Goal: Information Seeking & Learning: Learn about a topic

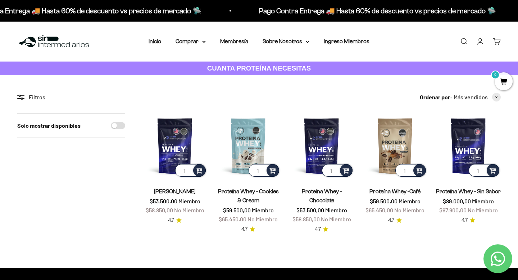
click at [74, 173] on div "Solo mostrar disponibles" at bounding box center [71, 173] width 108 height 120
click at [180, 148] on img at bounding box center [175, 145] width 65 height 65
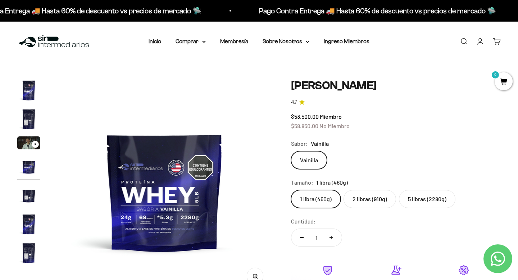
scroll to position [0, 675]
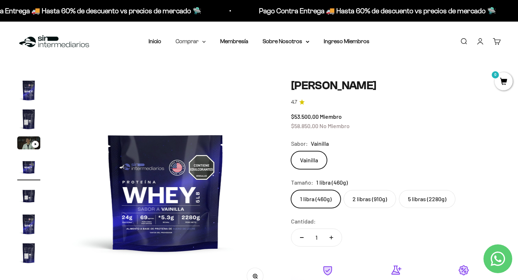
click at [190, 39] on summary "Comprar" at bounding box center [191, 41] width 30 height 9
click at [195, 65] on span "Proteínas" at bounding box center [192, 64] width 24 height 6
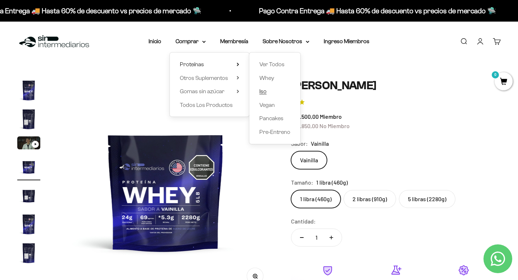
click at [265, 93] on span "Iso" at bounding box center [263, 91] width 7 height 6
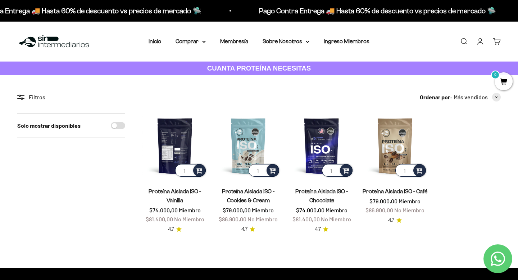
click at [177, 155] on img at bounding box center [175, 145] width 65 height 65
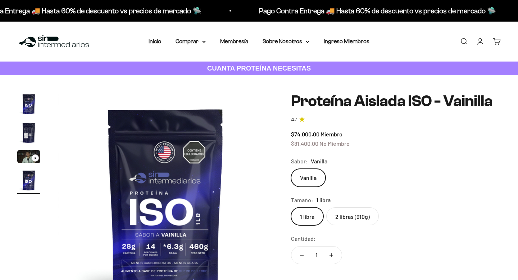
scroll to position [0, 675]
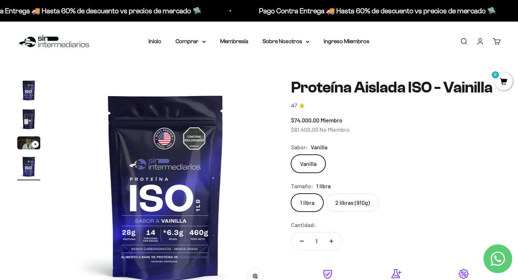
click at [348, 201] on label "2 libras (910g)" at bounding box center [353, 203] width 53 height 18
click at [291, 194] on input "2 libras (910g)" at bounding box center [291, 193] width 0 height 0
click at [308, 201] on label "1 libra" at bounding box center [307, 203] width 32 height 18
click at [291, 194] on input "1 libra" at bounding box center [291, 193] width 0 height 0
click at [198, 38] on summary "Comprar" at bounding box center [191, 41] width 30 height 9
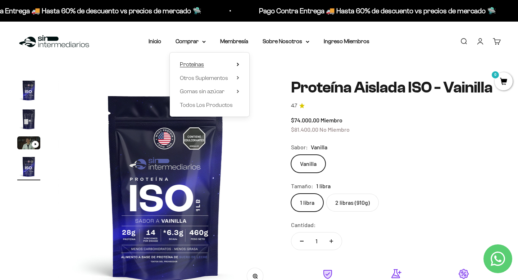
click at [238, 65] on icon at bounding box center [237, 64] width 1 height 3
click at [270, 80] on span "Whey" at bounding box center [267, 78] width 15 height 6
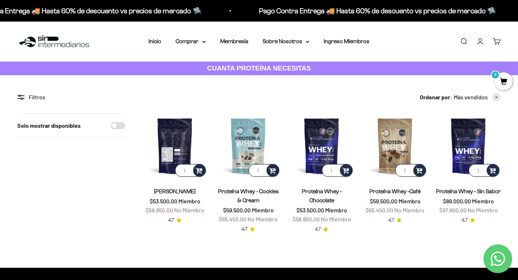
click at [188, 141] on img at bounding box center [175, 145] width 65 height 65
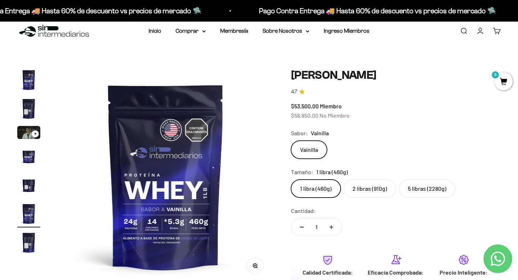
scroll to position [11, 0]
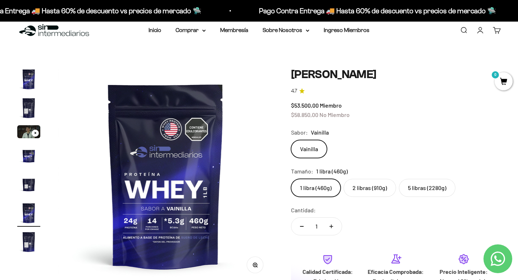
click at [384, 190] on label "2 libras (910g)" at bounding box center [370, 188] width 53 height 18
click at [291, 179] on input "2 libras (910g)" at bounding box center [291, 179] width 0 height 0
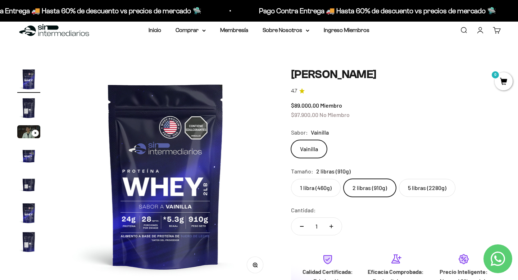
click at [303, 191] on label "1 libra (460g)" at bounding box center [316, 188] width 50 height 18
click at [291, 179] on input "1 libra (460g)" at bounding box center [291, 179] width 0 height 0
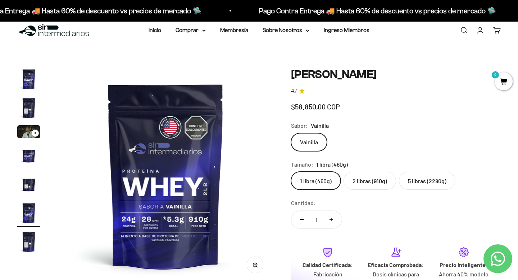
scroll to position [0, 1125]
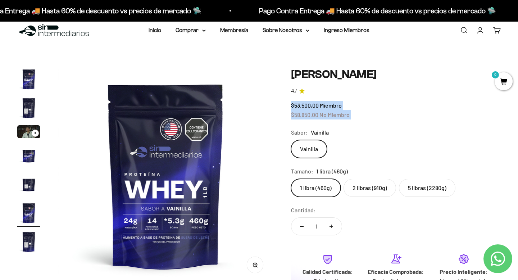
drag, startPoint x: 293, startPoint y: 121, endPoint x: 314, endPoint y: 117, distance: 21.3
click at [314, 117] on safe-sticky "Proteína Whey - Vainilla 4.7 $53.500,00 Miembro $58.850,00 No Miembro Calidad d…" at bounding box center [396, 220] width 210 height 304
click at [357, 187] on label "2 libras (910g)" at bounding box center [370, 188] width 53 height 18
click at [291, 179] on input "2 libras (910g)" at bounding box center [291, 179] width 0 height 0
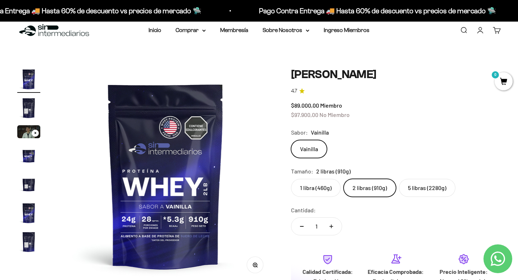
click at [430, 184] on label "5 libras (2280g)" at bounding box center [427, 188] width 57 height 18
click at [291, 179] on input "5 libras (2280g)" at bounding box center [291, 179] width 0 height 0
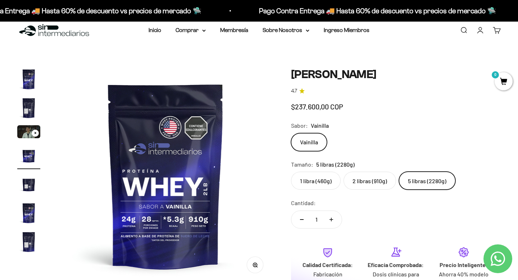
scroll to position [0, 675]
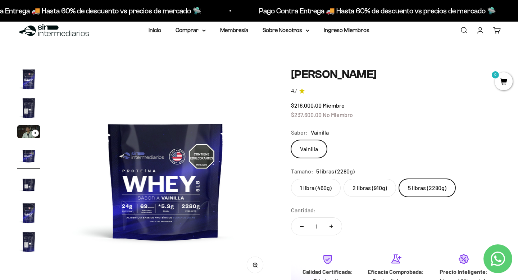
drag, startPoint x: 287, startPoint y: 116, endPoint x: 334, endPoint y: 119, distance: 47.3
click at [334, 119] on div "Zoom Ir al artículo 1 Ir al artículo 2 Ir al artículo 3 Ir al artículo 4 Ir al …" at bounding box center [259, 220] width 484 height 304
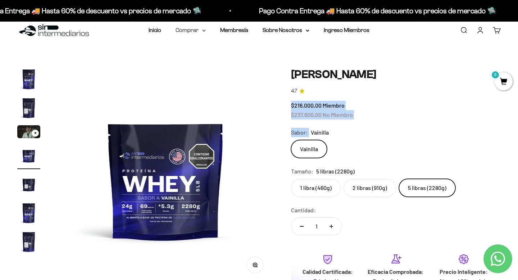
click at [199, 30] on summary "Comprar" at bounding box center [191, 30] width 30 height 9
click at [201, 51] on span "Proteínas" at bounding box center [192, 53] width 24 height 6
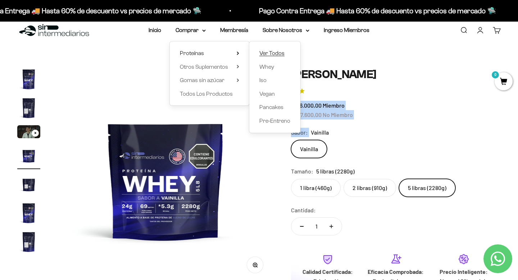
click at [271, 55] on span "Ver Todos" at bounding box center [272, 53] width 25 height 6
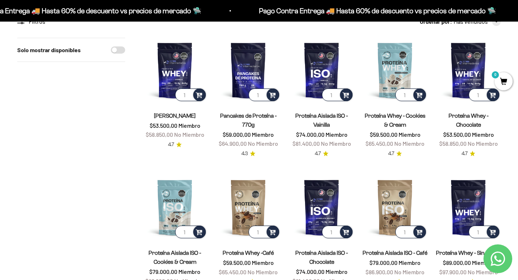
scroll to position [75, 0]
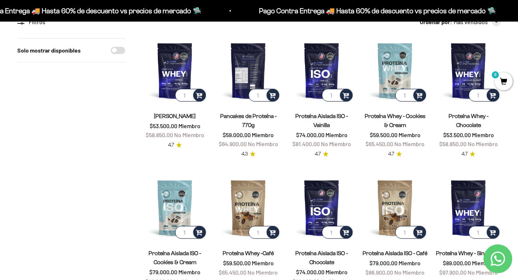
click at [248, 76] on img at bounding box center [248, 70] width 65 height 65
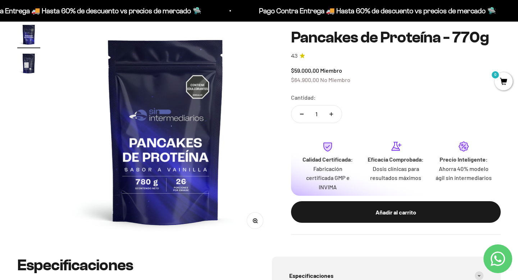
scroll to position [59, 0]
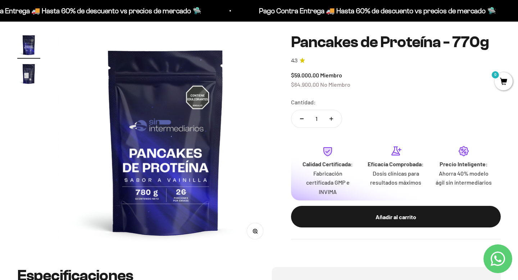
click at [35, 68] on img "Ir al artículo 2" at bounding box center [28, 73] width 23 height 23
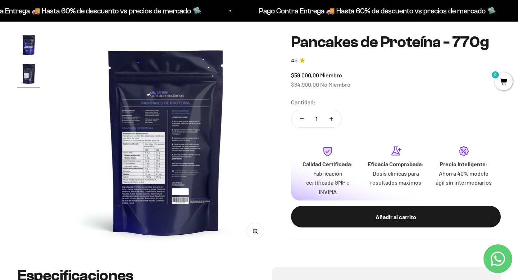
click at [149, 141] on img at bounding box center [166, 141] width 216 height 216
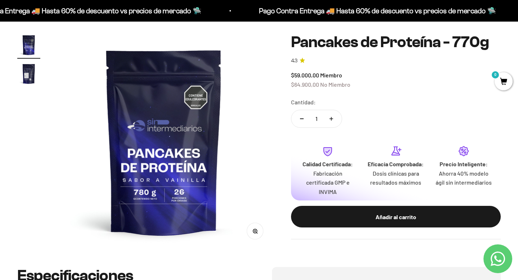
scroll to position [0, 0]
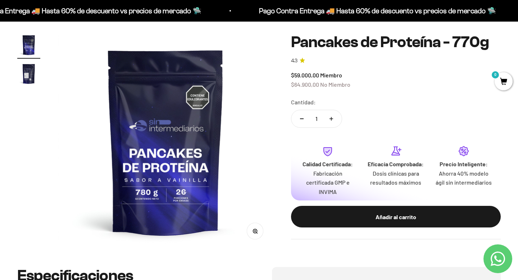
click at [35, 75] on img "Ir al artículo 2" at bounding box center [28, 73] width 23 height 23
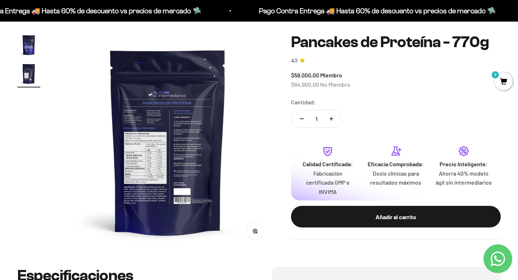
scroll to position [0, 225]
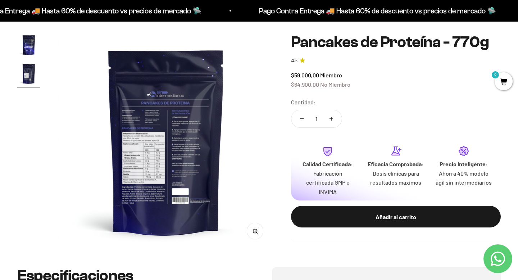
click at [258, 233] on button "Zoom" at bounding box center [255, 231] width 16 height 16
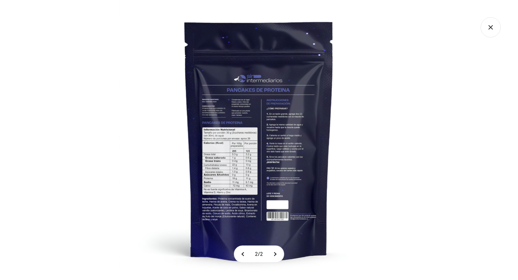
click at [254, 159] on img at bounding box center [259, 140] width 280 height 280
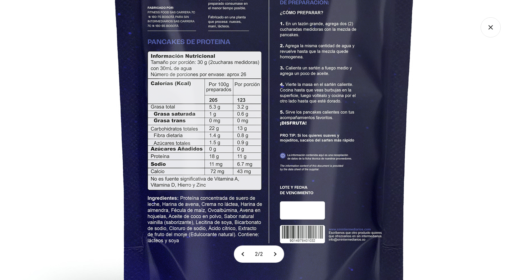
click at [76, 106] on img at bounding box center [265, 77] width 576 height 576
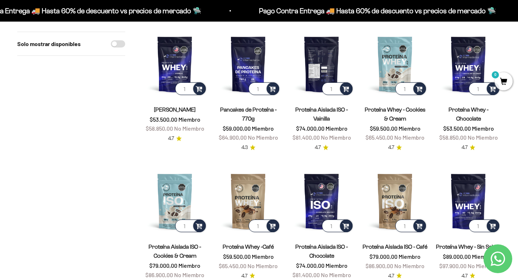
scroll to position [81, 0]
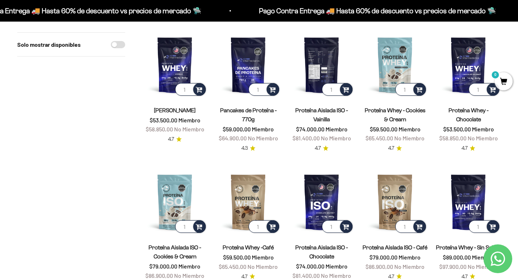
click at [319, 77] on img at bounding box center [321, 64] width 65 height 65
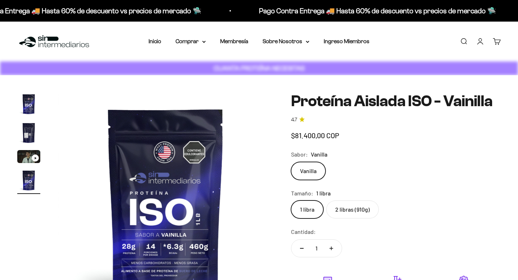
scroll to position [0, 675]
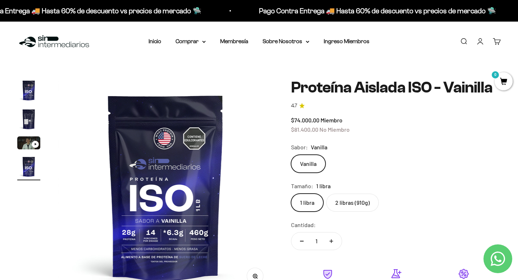
click at [342, 207] on label "2 libras (910g)" at bounding box center [353, 203] width 53 height 18
click at [291, 194] on input "2 libras (910g)" at bounding box center [291, 193] width 0 height 0
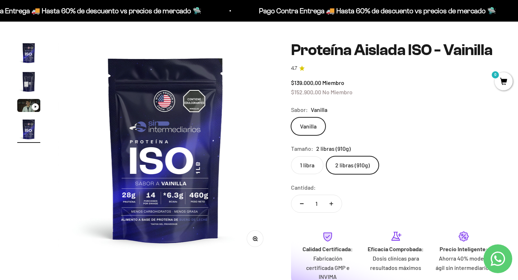
scroll to position [60, 0]
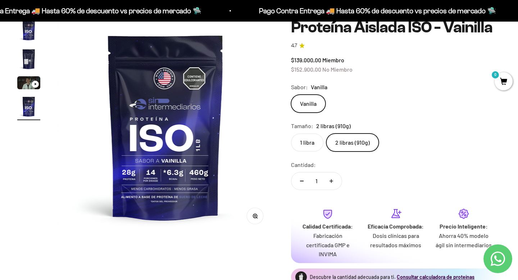
click at [29, 111] on img "Ir al artículo 4" at bounding box center [28, 106] width 23 height 23
click at [28, 62] on img "Ir al artículo 2" at bounding box center [28, 59] width 23 height 23
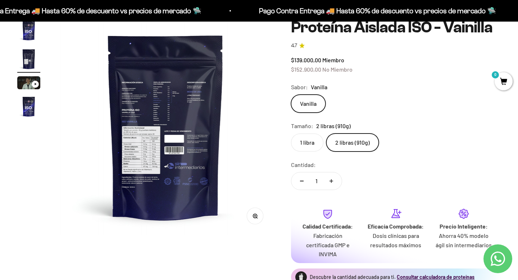
click at [122, 154] on img at bounding box center [166, 127] width 216 height 216
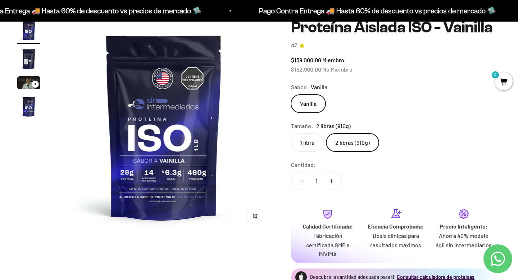
scroll to position [0, 0]
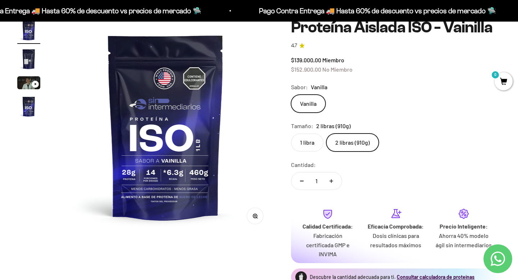
click at [28, 58] on img "Ir al artículo 2" at bounding box center [28, 59] width 23 height 23
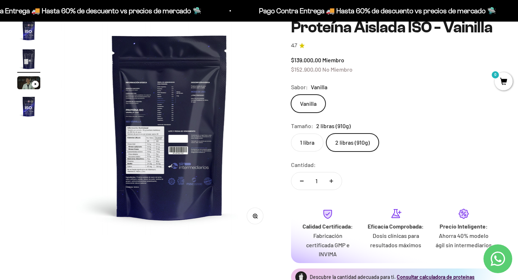
scroll to position [0, 225]
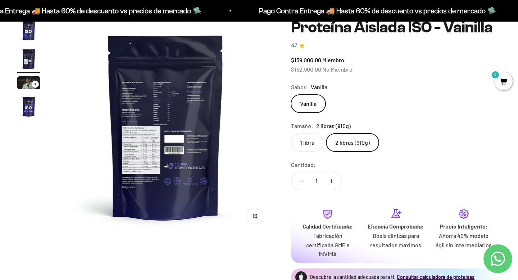
click at [257, 216] on circle "button" at bounding box center [255, 216] width 4 height 4
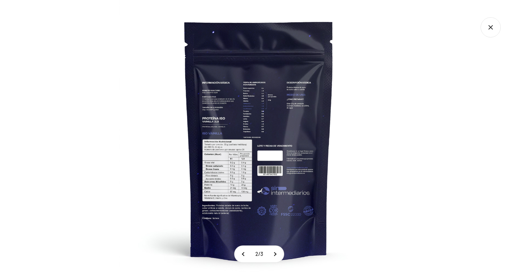
click at [235, 158] on img at bounding box center [259, 140] width 280 height 280
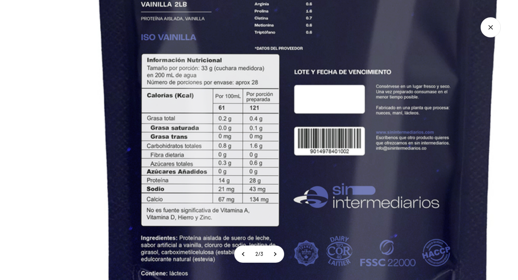
click at [266, 185] on img at bounding box center [298, 55] width 779 height 779
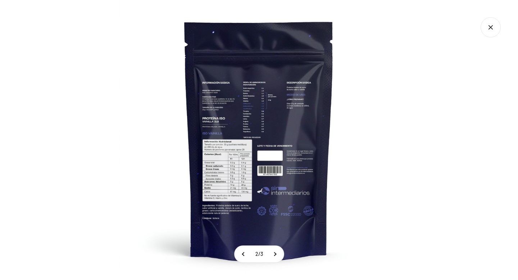
click at [193, 138] on img at bounding box center [259, 140] width 280 height 280
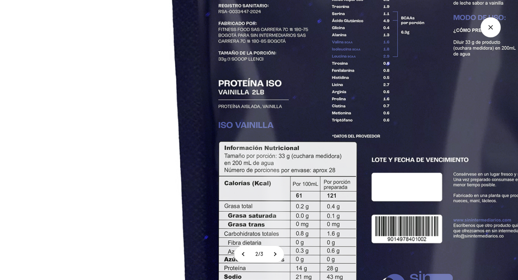
click at [140, 142] on img at bounding box center [376, 143] width 779 height 779
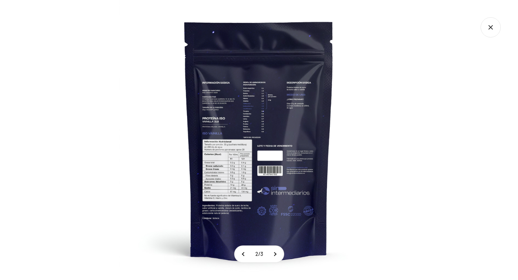
click at [487, 34] on icon "Cerrar galería" at bounding box center [491, 27] width 20 height 20
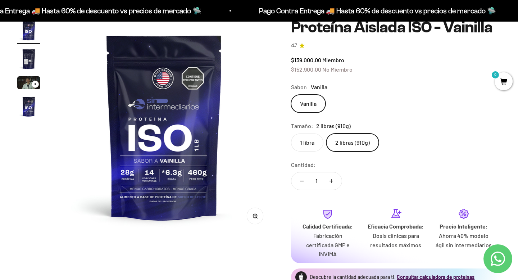
scroll to position [0, 0]
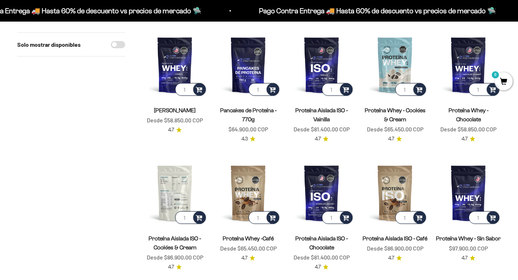
scroll to position [81, 0]
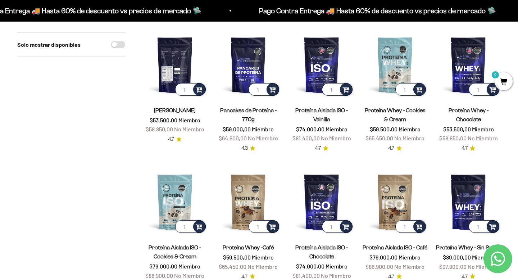
click at [172, 55] on img at bounding box center [175, 64] width 65 height 65
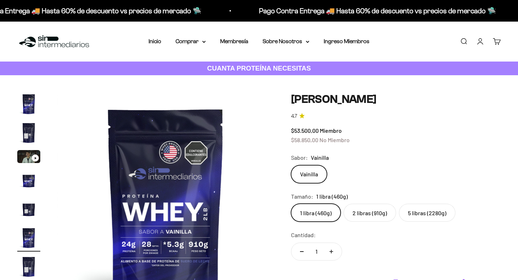
scroll to position [0, 1125]
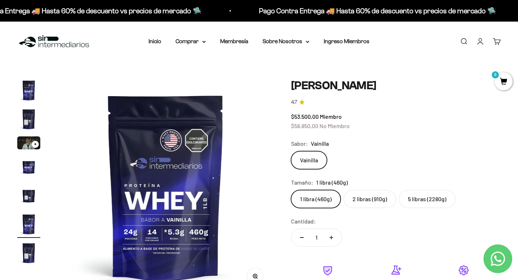
click at [28, 193] on img "Ir al artículo 5" at bounding box center [28, 195] width 23 height 23
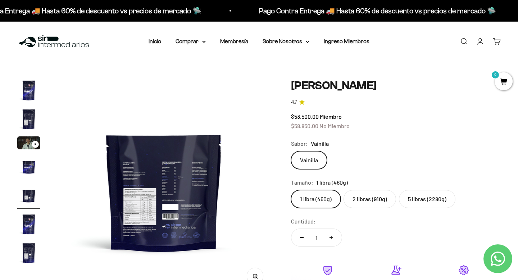
scroll to position [0, 900]
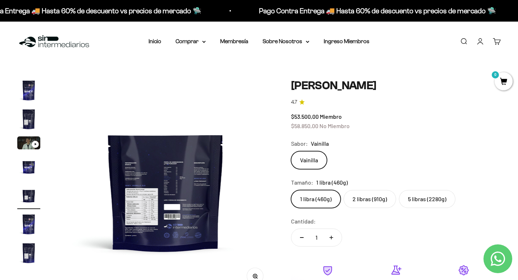
click at [26, 112] on img "Ir al artículo 2" at bounding box center [28, 119] width 23 height 23
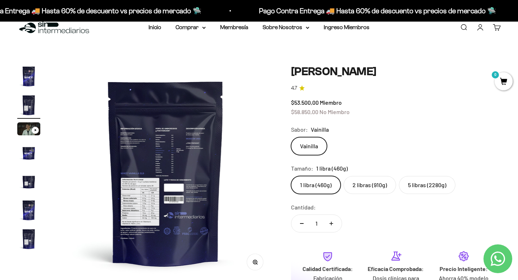
scroll to position [22, 0]
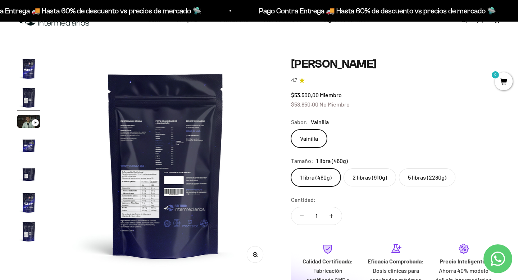
click at [255, 255] on icon "button" at bounding box center [255, 254] width 2 height 2
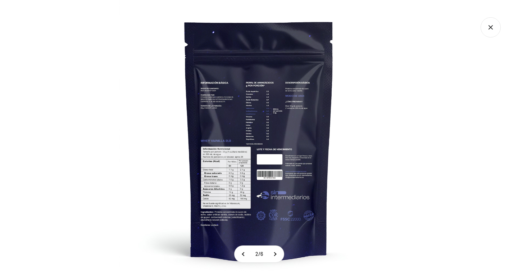
click at [230, 152] on img at bounding box center [259, 140] width 280 height 280
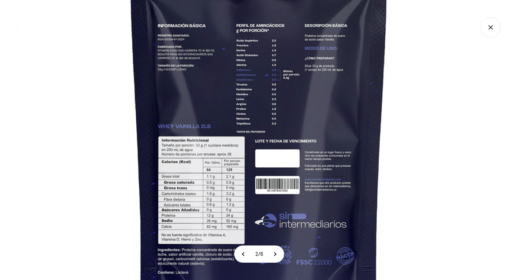
click at [213, 197] on img at bounding box center [259, 125] width 486 height 486
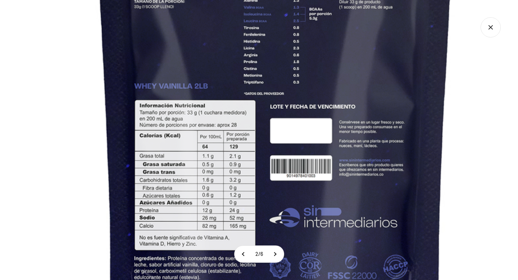
click at [267, 142] on img at bounding box center [276, 84] width 678 height 678
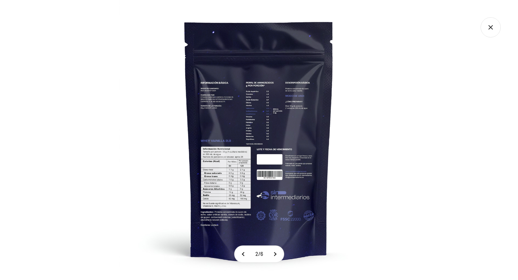
click at [36, 147] on div at bounding box center [259, 140] width 518 height 280
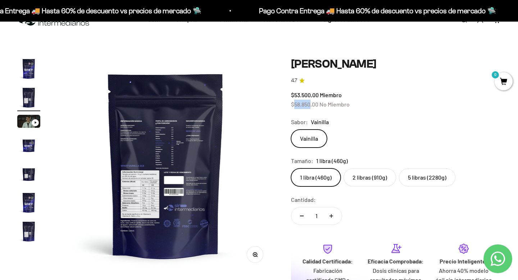
drag, startPoint x: 295, startPoint y: 105, endPoint x: 312, endPoint y: 107, distance: 17.3
click at [312, 107] on span "$58.850,00" at bounding box center [304, 104] width 27 height 7
click at [371, 177] on label "2 libras (910g)" at bounding box center [370, 177] width 53 height 18
click at [291, 168] on input "2 libras (910g)" at bounding box center [291, 168] width 0 height 0
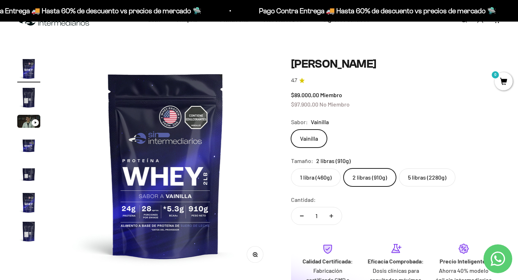
drag, startPoint x: 293, startPoint y: 108, endPoint x: 321, endPoint y: 108, distance: 28.4
click at [321, 108] on div "$89.000,00 Miembro $97.900,00 No Miembro" at bounding box center [396, 99] width 210 height 18
drag, startPoint x: 290, startPoint y: 107, endPoint x: 319, endPoint y: 110, distance: 29.7
click at [319, 110] on div "Zoom Ir al artículo 1 Ir al artículo 2 Ir al artículo 3 Ir al artículo 4 Ir al …" at bounding box center [259, 209] width 484 height 304
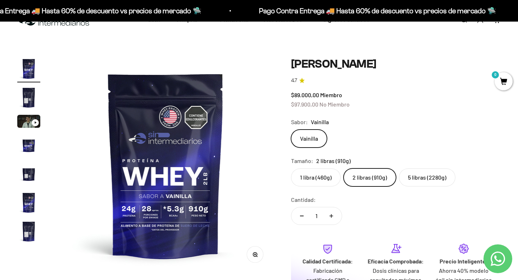
click at [438, 183] on label "5 libras (2280g)" at bounding box center [427, 177] width 57 height 18
click at [291, 168] on input "5 libras (2280g)" at bounding box center [291, 168] width 0 height 0
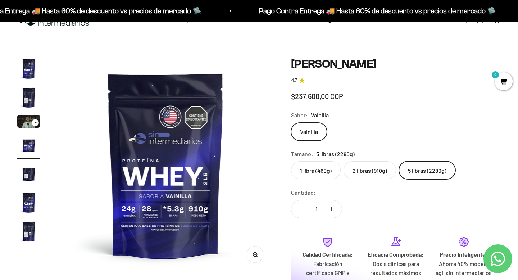
scroll to position [0, 675]
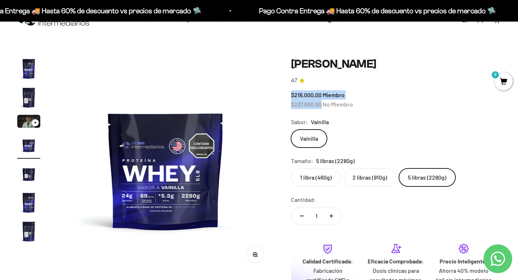
drag, startPoint x: 296, startPoint y: 104, endPoint x: 320, endPoint y: 105, distance: 23.8
drag, startPoint x: 321, startPoint y: 106, endPoint x: 312, endPoint y: 105, distance: 8.3
click at [309, 104] on span "$237.600,00" at bounding box center [306, 104] width 31 height 7
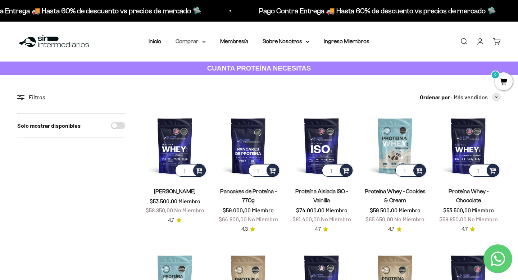
click at [183, 43] on summary "Comprar" at bounding box center [191, 41] width 30 height 9
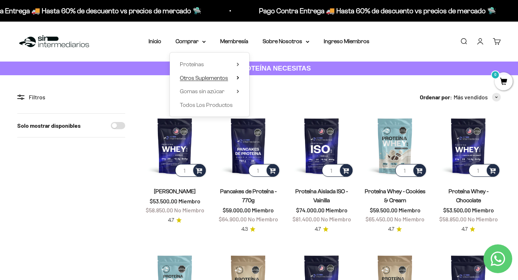
click at [195, 78] on span "Otros Suplementos" at bounding box center [204, 78] width 48 height 6
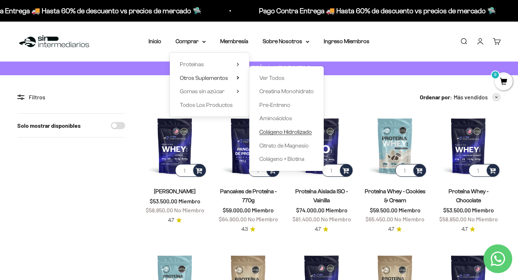
click at [295, 134] on span "Colágeno Hidrolizado" at bounding box center [286, 132] width 53 height 6
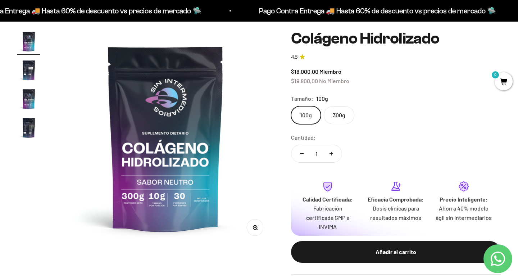
scroll to position [61, 0]
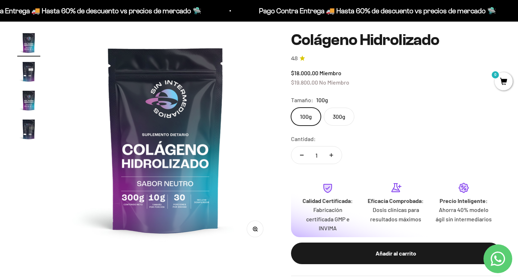
click at [339, 122] on label "300g" at bounding box center [339, 117] width 31 height 18
click at [291, 108] on input "300g" at bounding box center [291, 107] width 0 height 0
click at [28, 76] on img "Ir al artículo 2" at bounding box center [28, 71] width 23 height 23
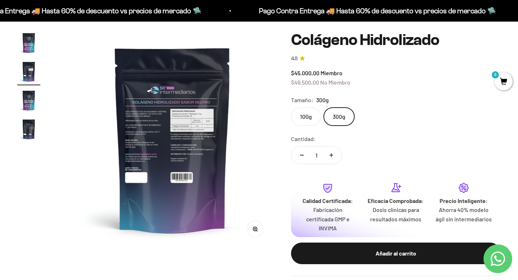
scroll to position [0, 225]
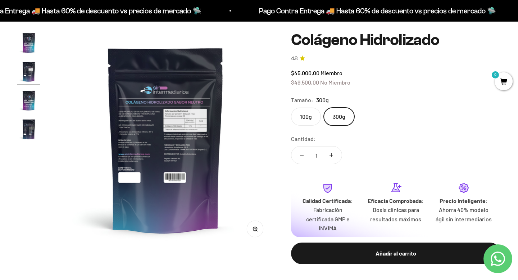
click at [157, 134] on img at bounding box center [166, 139] width 216 height 216
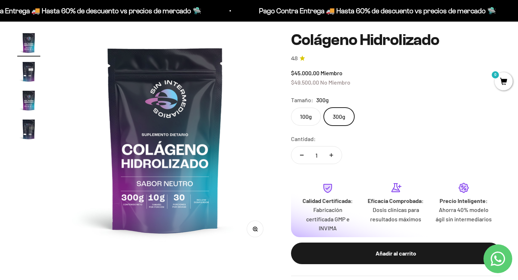
scroll to position [0, 0]
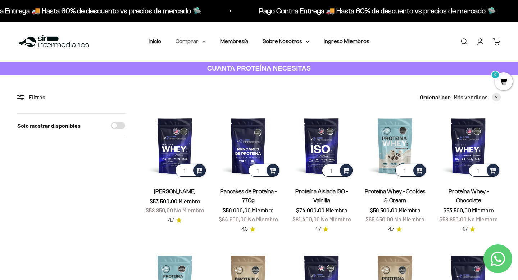
click at [201, 44] on summary "Comprar" at bounding box center [191, 41] width 30 height 9
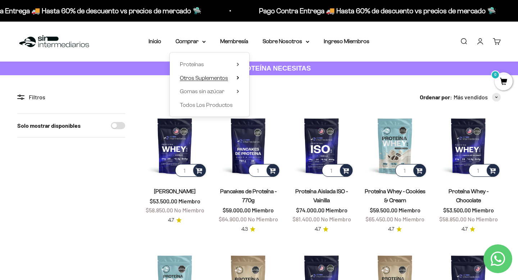
click at [213, 76] on span "Otros Suplementos" at bounding box center [204, 78] width 48 height 6
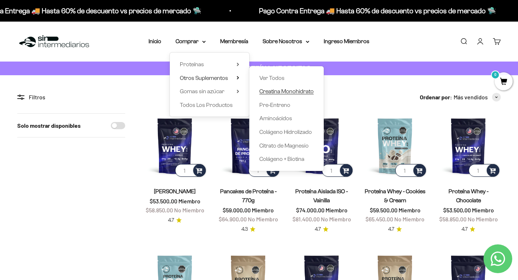
click at [273, 91] on span "Creatina Monohidrato" at bounding box center [287, 91] width 54 height 6
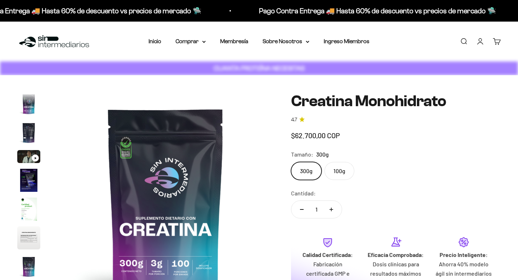
scroll to position [0, 1799]
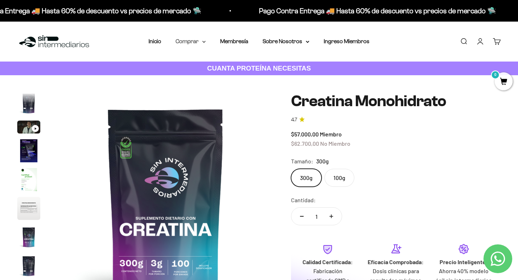
click at [202, 45] on summary "Comprar" at bounding box center [191, 41] width 30 height 9
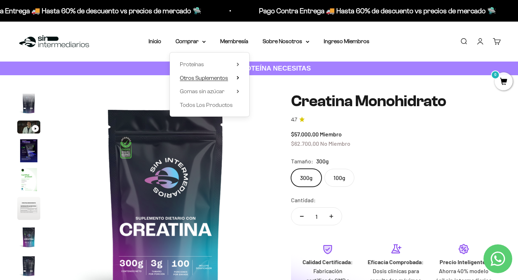
click at [213, 79] on span "Otros Suplementos" at bounding box center [204, 78] width 48 height 6
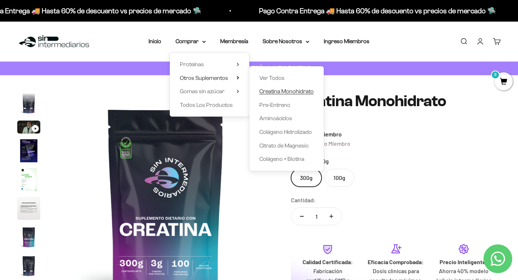
click at [306, 92] on span "Creatina Monohidrato" at bounding box center [287, 91] width 54 height 6
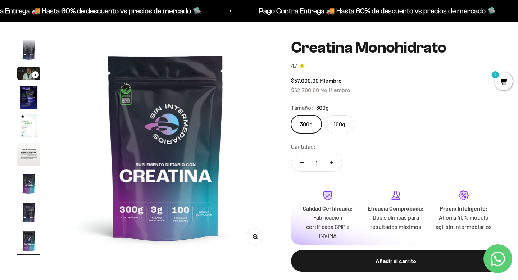
scroll to position [54, 0]
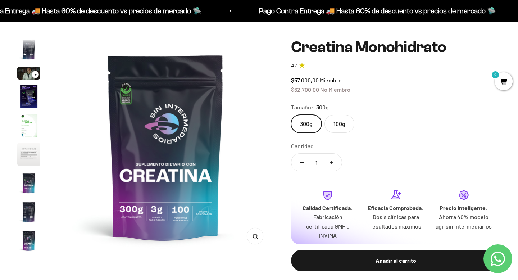
click at [342, 126] on label "100g" at bounding box center [340, 124] width 30 height 18
click at [291, 115] on input "100g" at bounding box center [291, 114] width 0 height 0
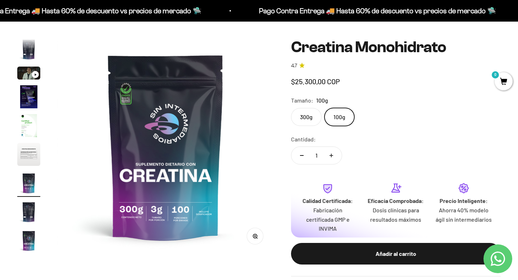
scroll to position [0, 1350]
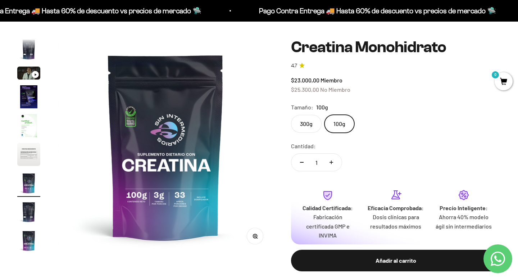
click at [314, 129] on label "300g" at bounding box center [306, 124] width 31 height 18
click at [291, 115] on input "300g" at bounding box center [291, 114] width 0 height 0
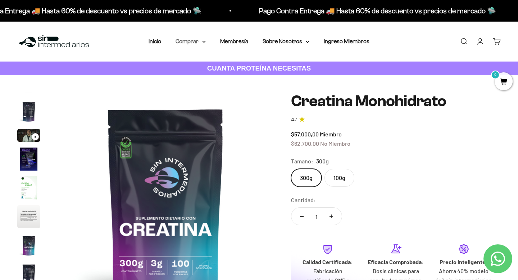
click at [187, 45] on summary "Comprar" at bounding box center [191, 41] width 30 height 9
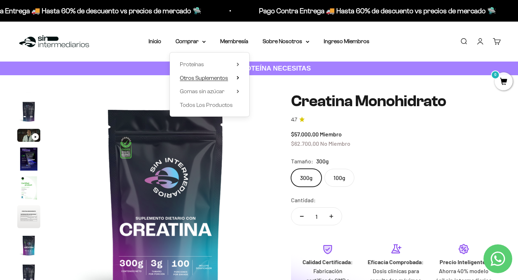
click at [196, 78] on span "Otros Suplementos" at bounding box center [204, 78] width 48 height 6
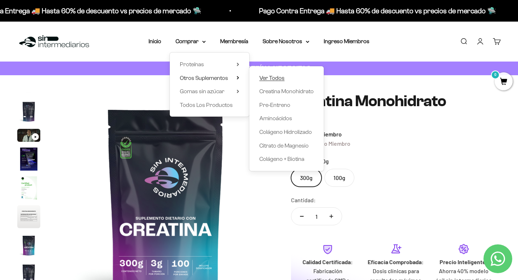
click at [277, 78] on span "Ver Todos" at bounding box center [272, 78] width 25 height 6
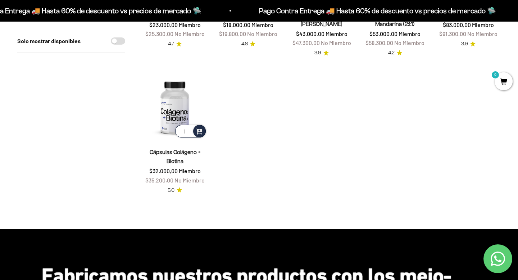
scroll to position [204, 0]
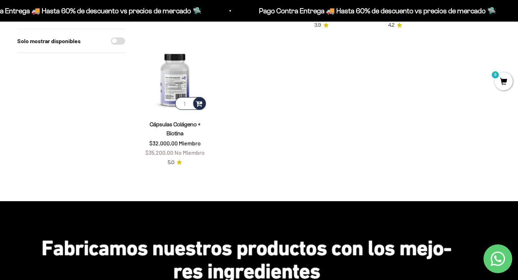
click at [167, 75] on img at bounding box center [175, 78] width 65 height 65
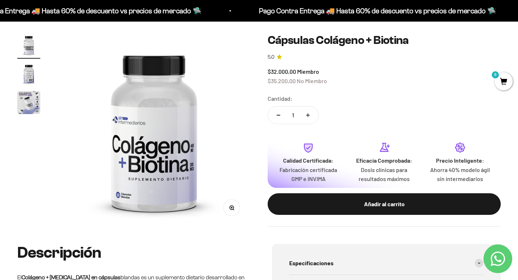
scroll to position [60, 0]
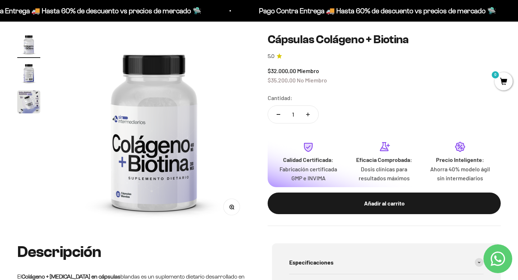
click at [25, 78] on img "Ir al artículo 2" at bounding box center [28, 73] width 23 height 23
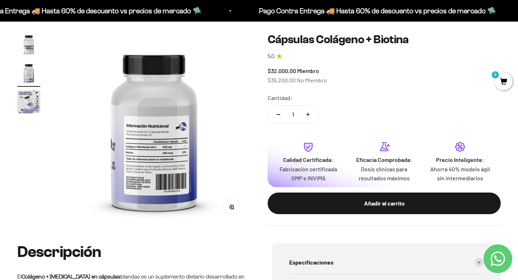
click at [29, 110] on img "Ir al artículo 3" at bounding box center [28, 101] width 23 height 23
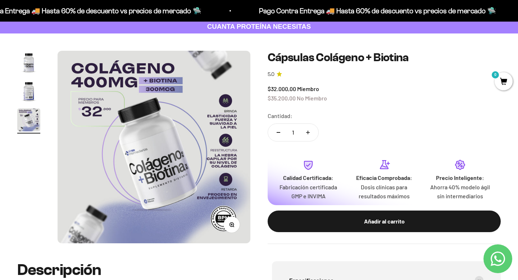
scroll to position [0, 0]
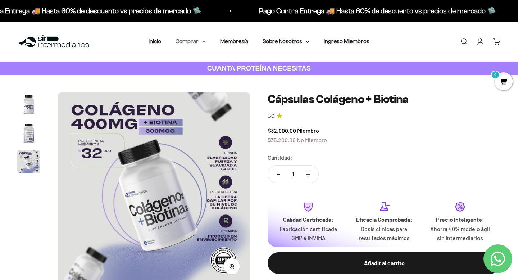
click at [190, 44] on summary "Comprar" at bounding box center [191, 41] width 30 height 9
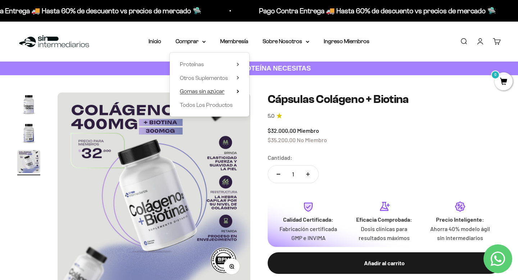
click at [201, 94] on span "Gomas sin azúcar" at bounding box center [202, 91] width 45 height 6
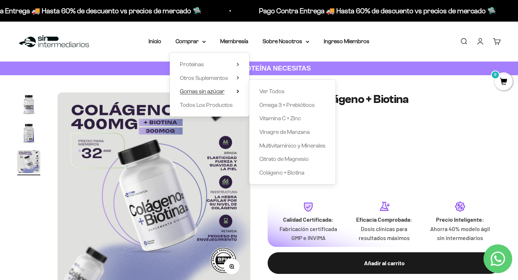
click at [201, 94] on span "Gomas sin azúcar" at bounding box center [202, 91] width 45 height 6
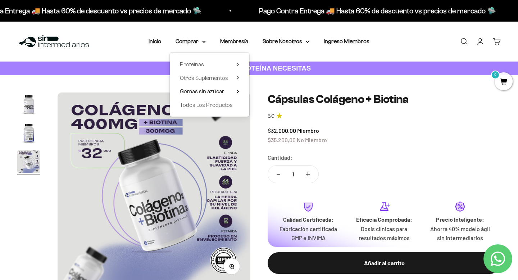
click at [201, 94] on span "Gomas sin azúcar" at bounding box center [202, 91] width 45 height 6
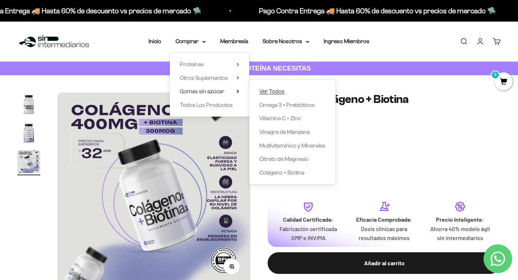
click at [276, 91] on span "Ver Todos" at bounding box center [272, 91] width 25 height 6
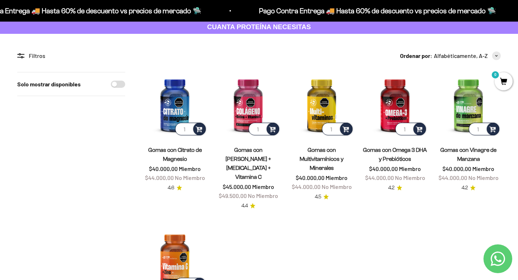
scroll to position [42, 0]
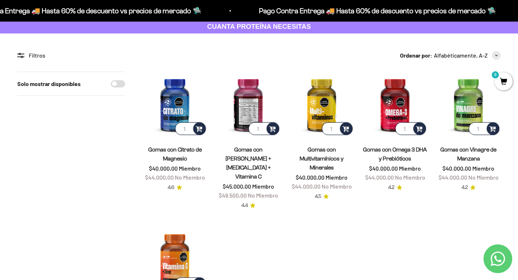
click at [248, 106] on img at bounding box center [248, 104] width 65 height 65
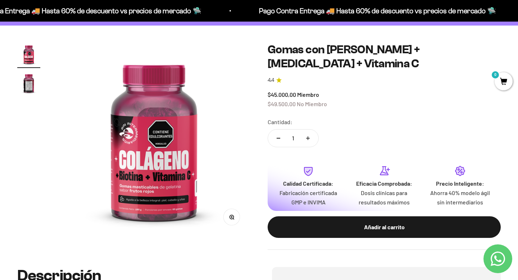
scroll to position [51, 0]
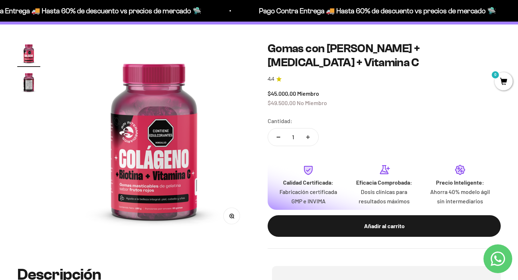
click at [29, 75] on img "Ir al artículo 2" at bounding box center [28, 82] width 23 height 23
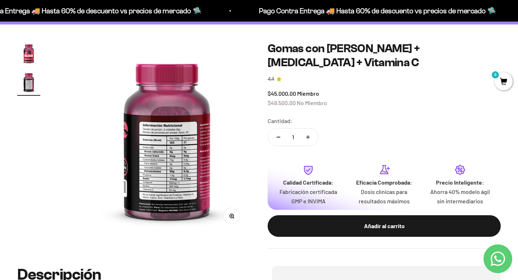
scroll to position [0, 202]
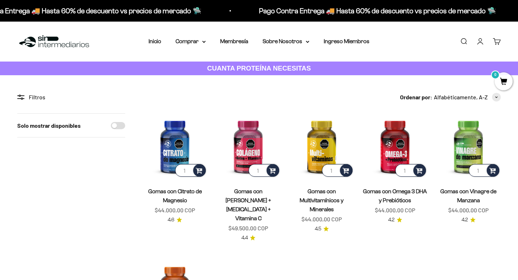
scroll to position [42, 0]
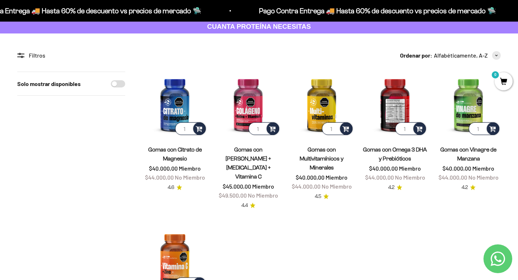
click at [390, 104] on img at bounding box center [395, 104] width 65 height 65
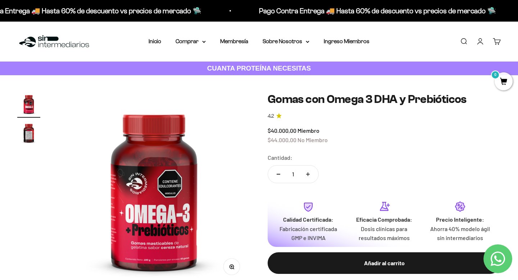
click at [26, 133] on img "Ir al artículo 2" at bounding box center [28, 132] width 23 height 23
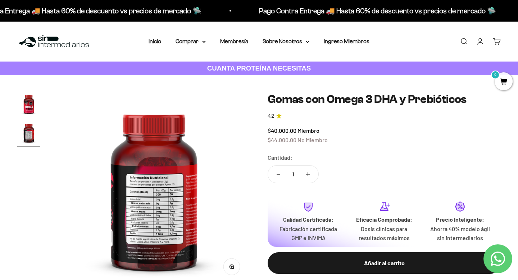
click at [147, 212] on img at bounding box center [154, 189] width 193 height 193
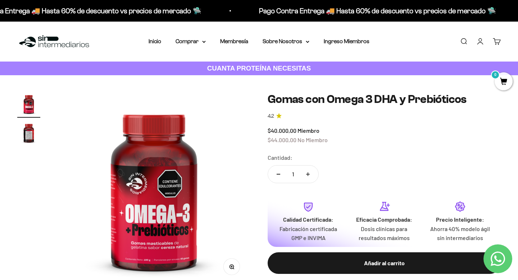
click at [36, 137] on img "Ir al artículo 2" at bounding box center [28, 132] width 23 height 23
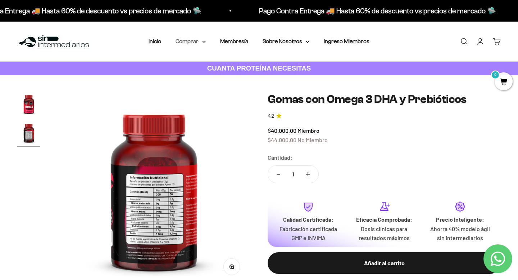
click at [203, 44] on summary "Comprar" at bounding box center [191, 41] width 30 height 9
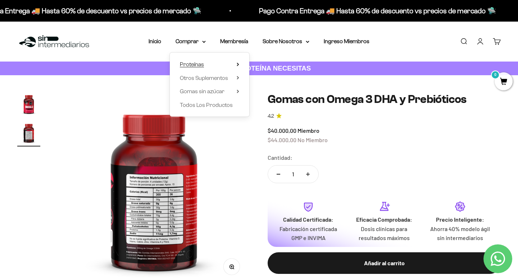
click at [206, 64] on summary "Proteínas" at bounding box center [209, 64] width 59 height 9
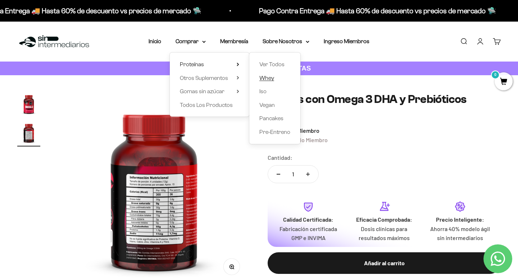
click at [270, 80] on span "Whey" at bounding box center [267, 78] width 15 height 6
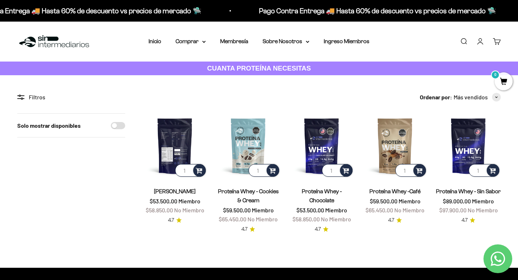
click at [175, 135] on img at bounding box center [175, 145] width 65 height 65
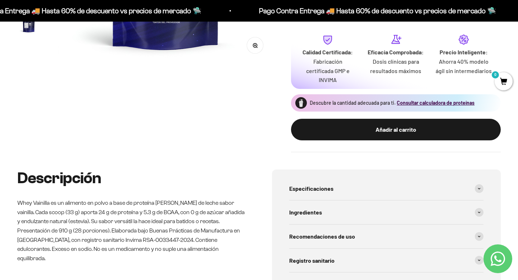
scroll to position [231, 0]
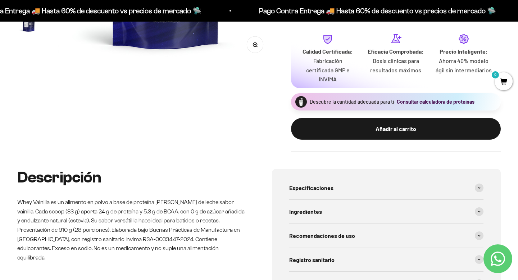
click at [431, 100] on button "Consultar calculadora de proteínas" at bounding box center [436, 101] width 78 height 7
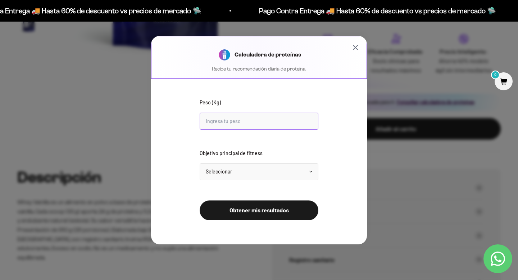
click at [283, 117] on input "Peso (Kg)" at bounding box center [259, 121] width 119 height 17
type input "2"
type input "53"
click at [212, 178] on select "Seleccionar Mantener peso Perder grasa Ganar músculo" at bounding box center [259, 171] width 119 height 17
select select "maintain"
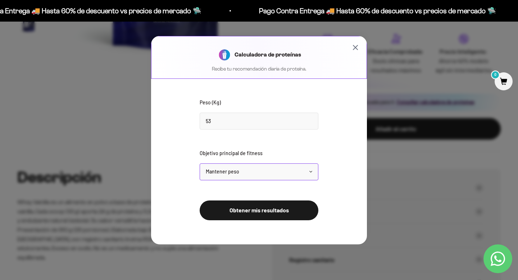
click at [200, 163] on select "Seleccionar Mantener peso Perder grasa Ganar músculo" at bounding box center [259, 171] width 119 height 17
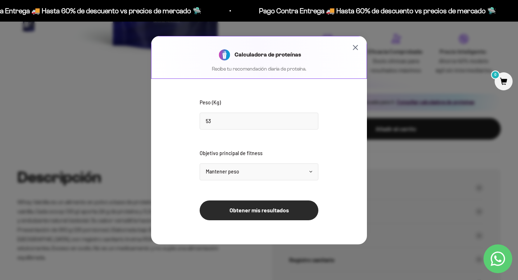
click at [228, 214] on button "Obtener mis resultados" at bounding box center [259, 211] width 119 height 20
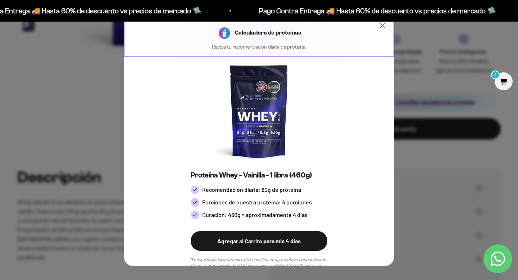
click at [233, 206] on span "Porciones de nuestra proteína: 4 porciones" at bounding box center [257, 202] width 110 height 9
drag, startPoint x: 225, startPoint y: 202, endPoint x: 274, endPoint y: 202, distance: 48.6
click at [274, 202] on span "Porciones de nuestra proteína: 4 porciones" at bounding box center [257, 202] width 110 height 9
click at [285, 203] on span "Porciones de nuestra proteína: 4 porciones" at bounding box center [257, 202] width 110 height 9
drag, startPoint x: 217, startPoint y: 217, endPoint x: 238, endPoint y: 217, distance: 21.6
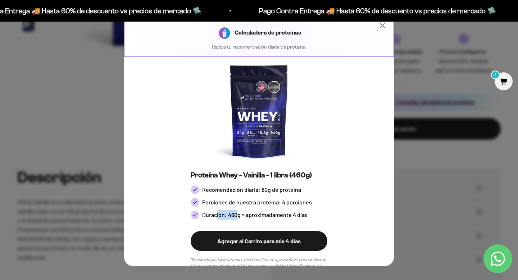
click at [238, 217] on span "Duración: 460g = aproximadamente 4 días" at bounding box center [254, 214] width 105 height 9
drag, startPoint x: 258, startPoint y: 217, endPoint x: 361, endPoint y: 208, distance: 103.3
click at [361, 208] on div "Calculadora de proteínas Recibe tu recomendación diaria de proteína. Resultado …" at bounding box center [259, 150] width 270 height 272
click at [382, 28] on icon "Cerrar calculadora" at bounding box center [382, 25] width 9 height 9
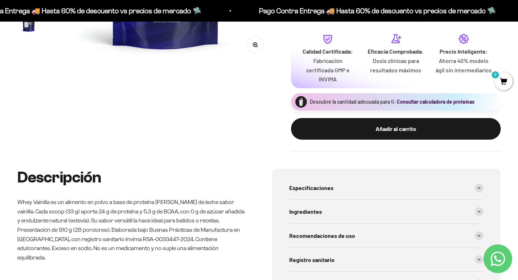
click at [419, 99] on button "Consultar calculadora de proteínas" at bounding box center [436, 101] width 78 height 7
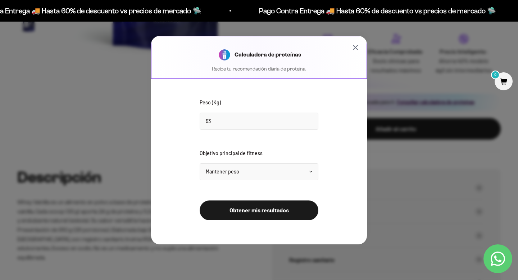
click at [241, 133] on form "Peso (Kg) 53 Objetivo principal de fitness Seleccionar Mantener peso Perder gra…" at bounding box center [259, 154] width 216 height 150
click at [235, 128] on input "53" at bounding box center [259, 121] width 119 height 17
type input "53"
click at [283, 174] on select "Seleccionar Mantener peso Perder grasa Ganar músculo" at bounding box center [259, 171] width 119 height 17
select select "lose"
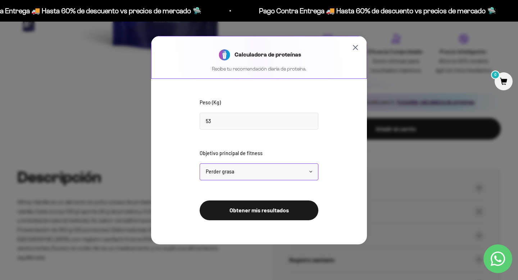
click at [200, 163] on select "Seleccionar Mantener peso Perder grasa Ganar músculo" at bounding box center [259, 171] width 119 height 17
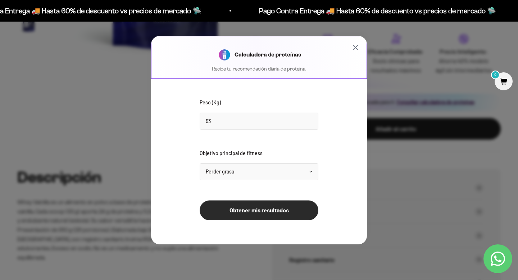
click at [269, 215] on button "Obtener mis resultados" at bounding box center [259, 211] width 119 height 20
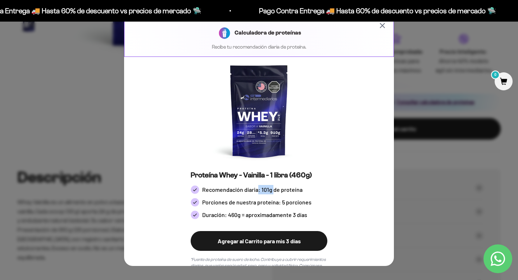
drag, startPoint x: 257, startPoint y: 189, endPoint x: 274, endPoint y: 188, distance: 17.6
click at [274, 188] on span "Recomendación diaria: 101g de proteína" at bounding box center [252, 189] width 100 height 9
click at [382, 31] on div "Calculadora de proteínas Recibe tu recomendación diaria de proteína." at bounding box center [259, 35] width 270 height 43
click at [382, 29] on icon "Cerrar calculadora" at bounding box center [382, 25] width 9 height 9
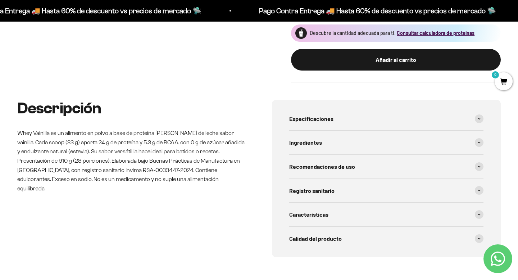
scroll to position [302, 0]
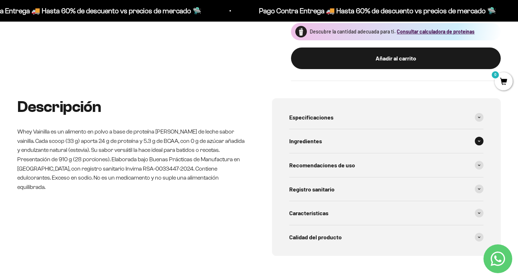
click at [339, 150] on div "Ingredientes" at bounding box center [386, 141] width 194 height 24
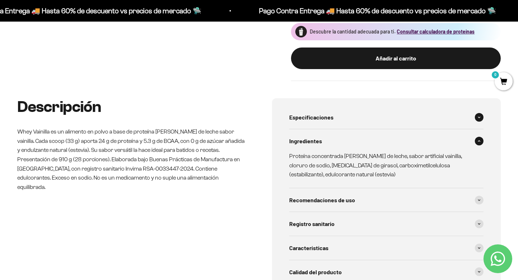
click at [329, 127] on div "Especificaciones" at bounding box center [386, 117] width 194 height 24
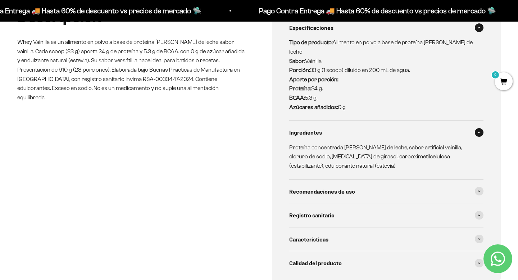
scroll to position [393, 0]
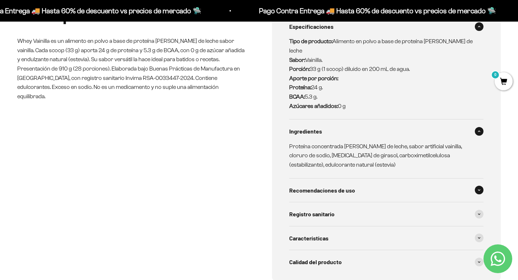
click at [308, 186] on span "Recomendaciones de uso" at bounding box center [322, 190] width 66 height 9
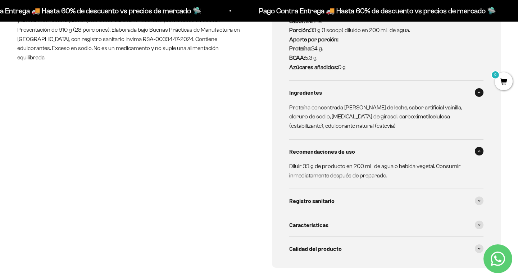
scroll to position [432, 0]
click at [309, 195] on span "Registro sanitario" at bounding box center [311, 199] width 45 height 9
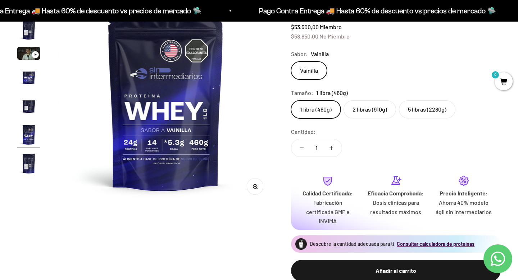
scroll to position [0, 0]
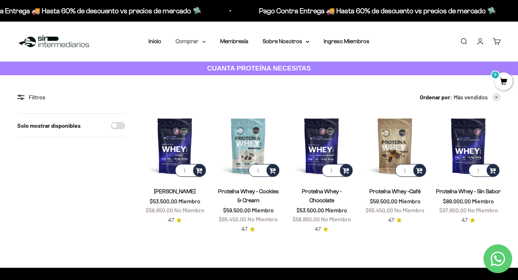
click at [193, 43] on summary "Comprar" at bounding box center [191, 41] width 30 height 9
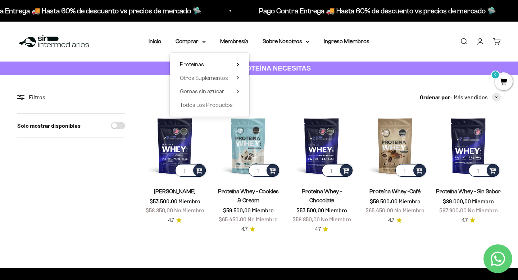
click at [215, 67] on summary "Proteínas" at bounding box center [209, 64] width 59 height 9
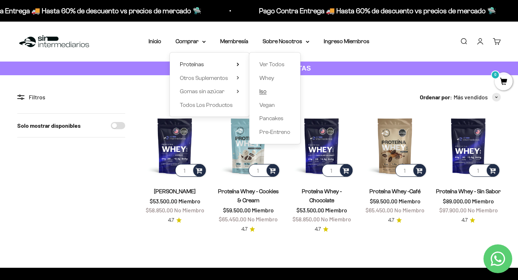
click at [266, 90] on span "Iso" at bounding box center [263, 91] width 7 height 6
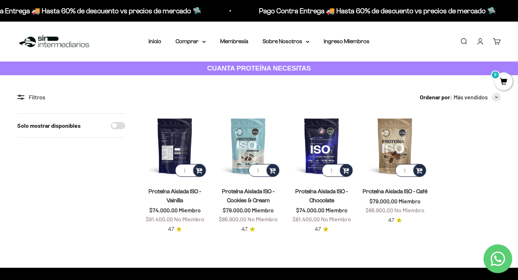
click at [165, 135] on img at bounding box center [175, 145] width 65 height 65
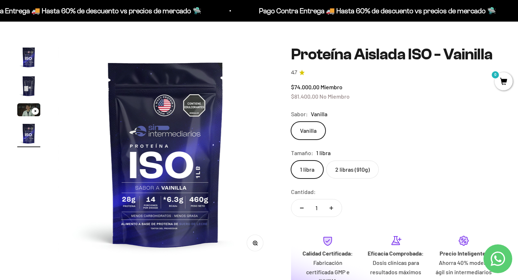
scroll to position [35, 0]
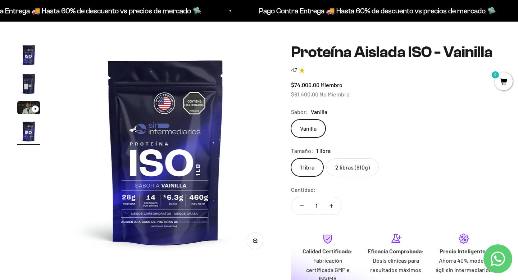
click at [357, 160] on label "2 libras (910g)" at bounding box center [353, 167] width 53 height 18
click at [291, 158] on input "2 libras (910g)" at bounding box center [291, 158] width 0 height 0
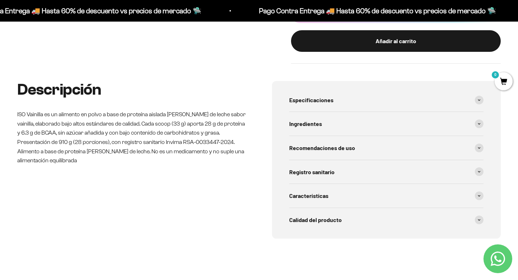
scroll to position [324, 0]
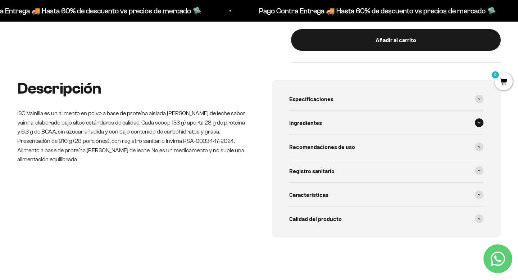
click at [292, 131] on div "Ingredientes" at bounding box center [386, 123] width 194 height 24
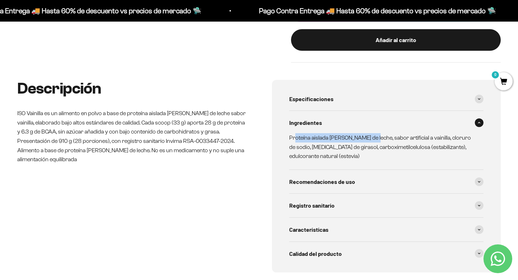
drag, startPoint x: 296, startPoint y: 136, endPoint x: 365, endPoint y: 133, distance: 69.9
click at [367, 134] on p "Proteína aislada [PERSON_NAME] de leche, sabor artificial a vainilla, cloruro d…" at bounding box center [382, 147] width 186 height 28
click at [337, 190] on div "Recomendaciones de uso" at bounding box center [386, 182] width 194 height 24
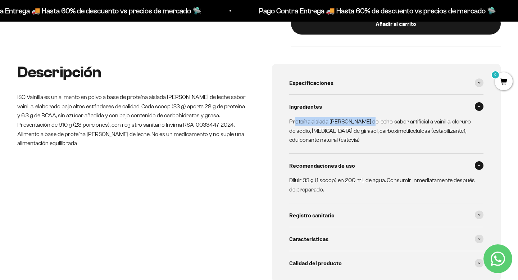
scroll to position [346, 0]
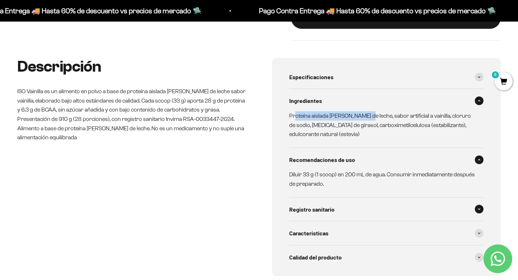
click at [306, 212] on span "Registro sanitario" at bounding box center [311, 209] width 45 height 9
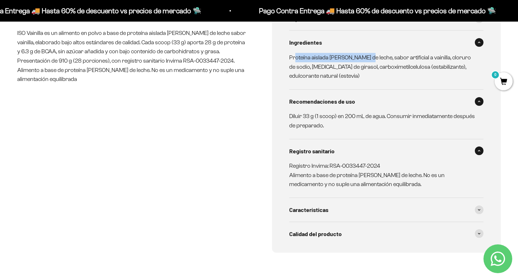
scroll to position [411, 0]
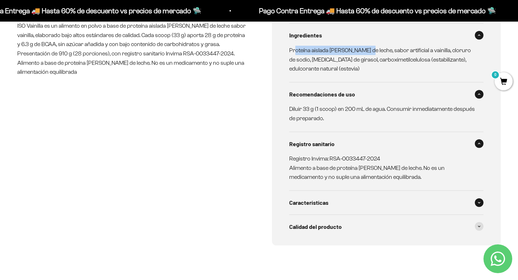
click at [307, 212] on div "Características" at bounding box center [386, 203] width 194 height 24
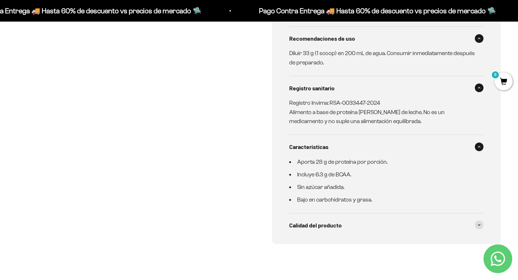
scroll to position [469, 0]
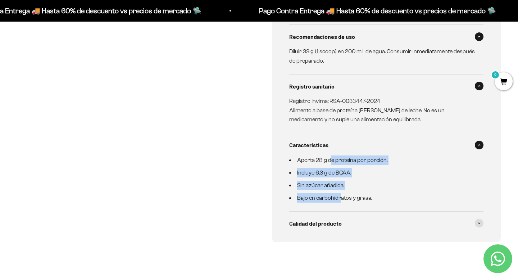
drag, startPoint x: 330, startPoint y: 164, endPoint x: 337, endPoint y: 210, distance: 46.3
click at [337, 210] on details "Características Aporta 28 g de proteína por porción. Incluye 6.3 g de BCAA. Sin…" at bounding box center [386, 172] width 194 height 78
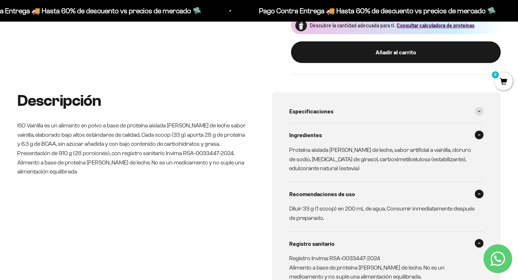
scroll to position [0, 0]
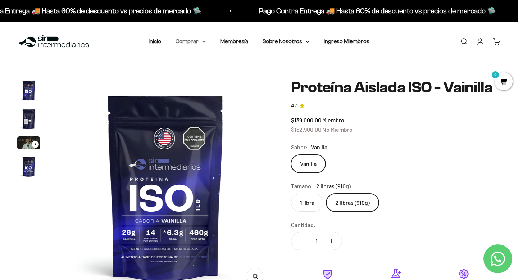
click at [197, 39] on summary "Comprar" at bounding box center [191, 41] width 30 height 9
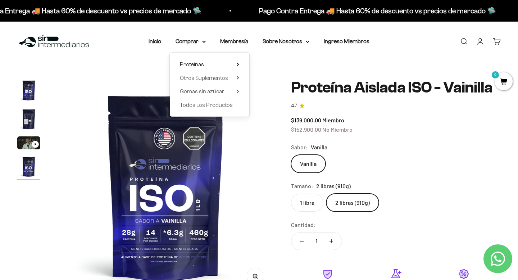
click at [202, 63] on span "Proteínas" at bounding box center [192, 64] width 24 height 6
click at [270, 80] on span "Whey" at bounding box center [267, 78] width 15 height 6
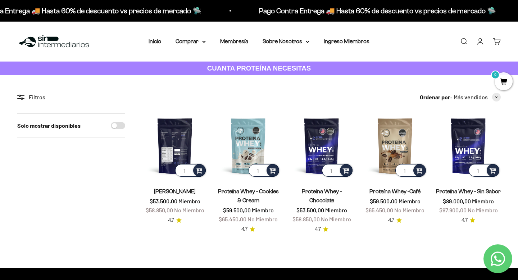
click at [174, 152] on img at bounding box center [175, 145] width 65 height 65
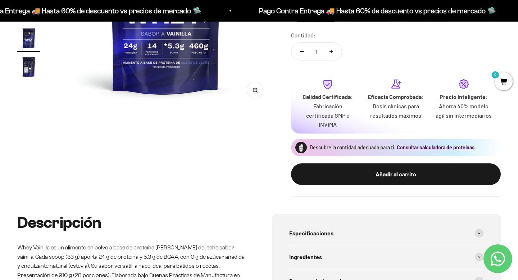
scroll to position [289, 0]
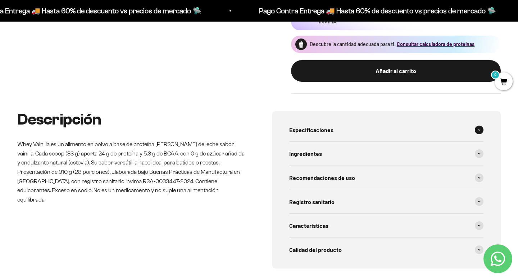
click at [366, 131] on div "Especificaciones" at bounding box center [386, 130] width 194 height 24
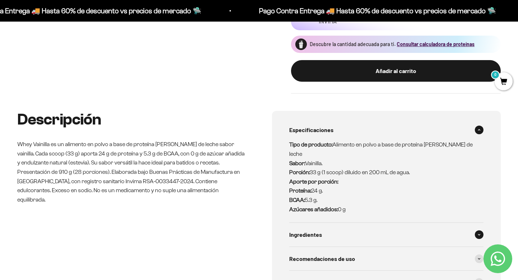
click at [309, 230] on span "Ingredientes" at bounding box center [305, 234] width 33 height 9
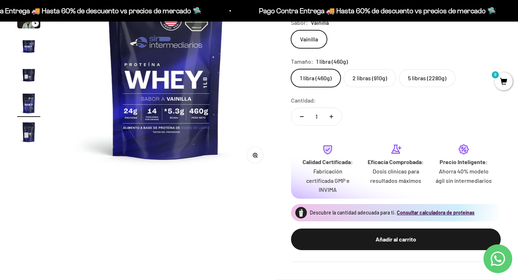
scroll to position [0, 0]
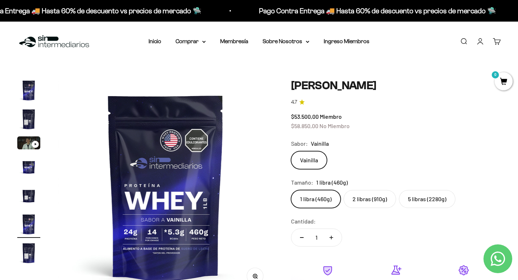
click at [28, 139] on img "Ir al artículo 3" at bounding box center [28, 142] width 23 height 13
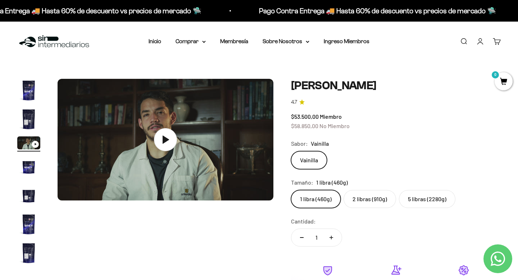
scroll to position [0, 450]
click at [26, 119] on img "Ir al artículo 2" at bounding box center [28, 119] width 23 height 23
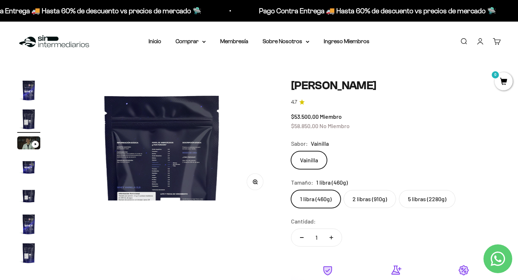
scroll to position [0, 225]
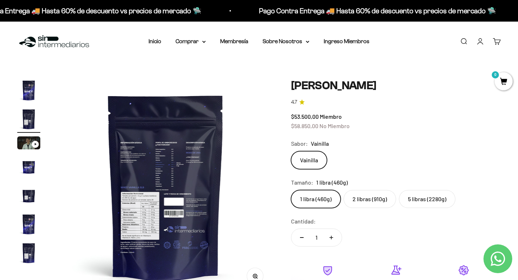
click at [111, 184] on img at bounding box center [166, 187] width 216 height 216
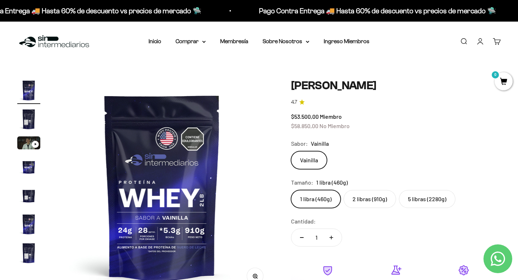
scroll to position [0, 0]
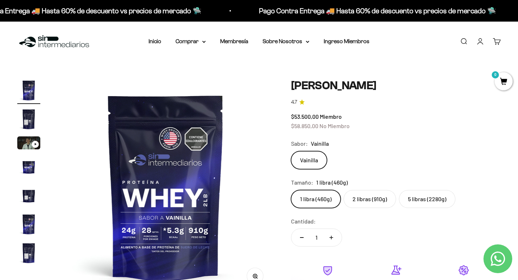
click at [26, 120] on img "Ir al artículo 2" at bounding box center [28, 119] width 23 height 23
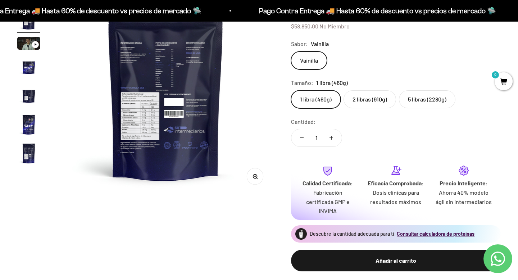
scroll to position [112, 0]
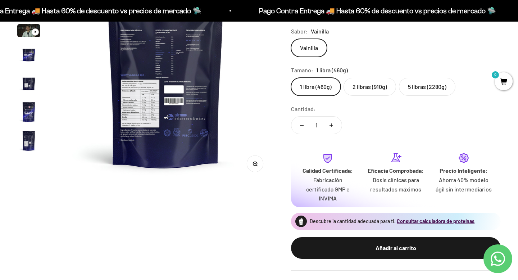
click at [256, 166] on icon "button" at bounding box center [255, 163] width 5 height 5
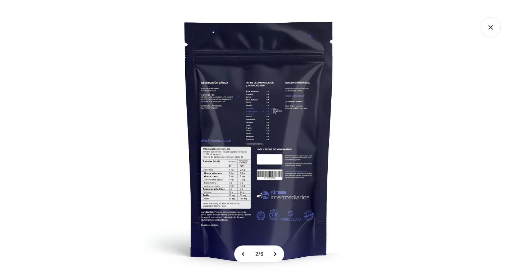
click at [228, 166] on img at bounding box center [259, 140] width 280 height 280
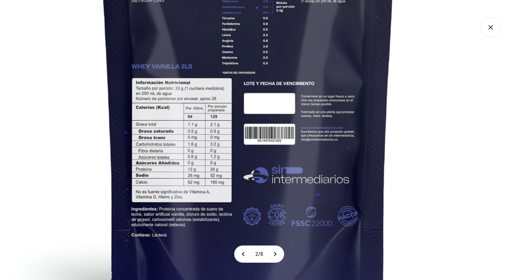
click at [24, 131] on img at bounding box center [248, 64] width 561 height 561
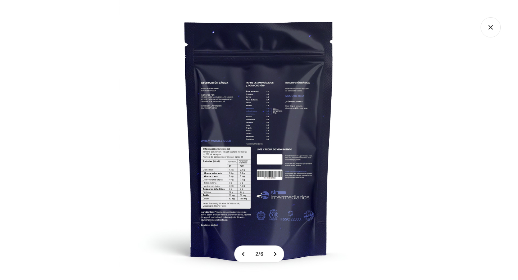
click at [66, 129] on div at bounding box center [259, 140] width 518 height 280
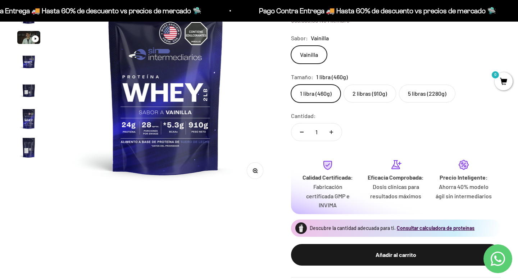
scroll to position [0, 0]
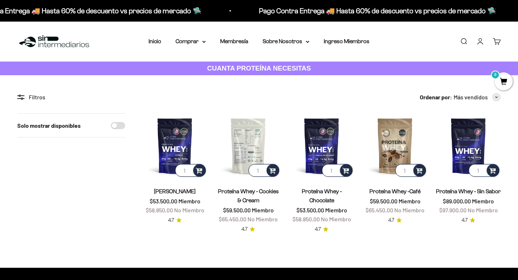
click at [271, 144] on img at bounding box center [248, 145] width 65 height 65
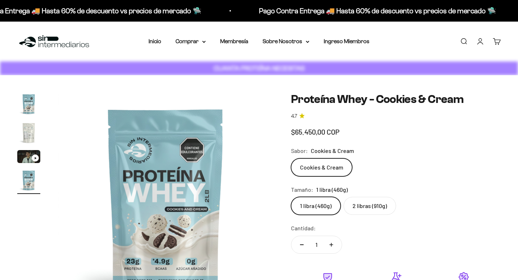
scroll to position [0, 675]
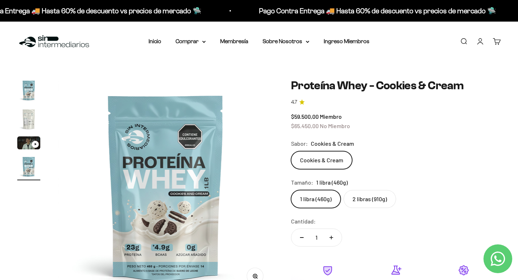
click at [259, 148] on img at bounding box center [166, 187] width 216 height 216
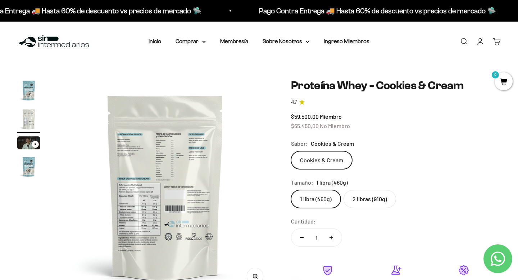
scroll to position [0, 225]
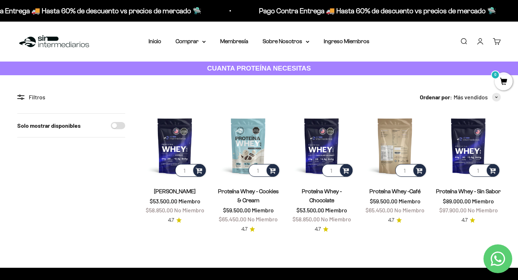
click at [393, 150] on img at bounding box center [395, 145] width 65 height 65
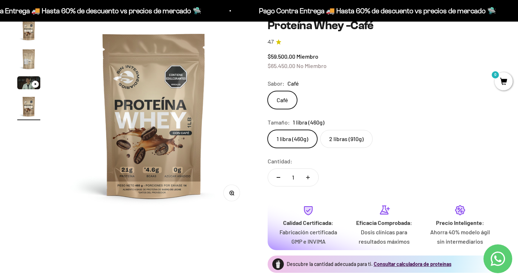
scroll to position [61, 0]
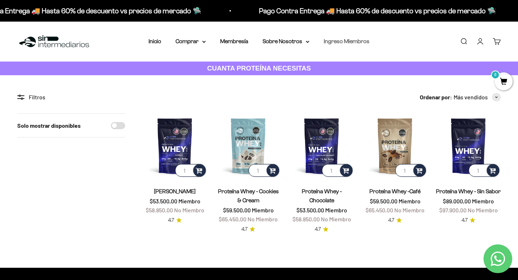
click at [332, 43] on link "Ingreso Miembros" at bounding box center [347, 41] width 46 height 6
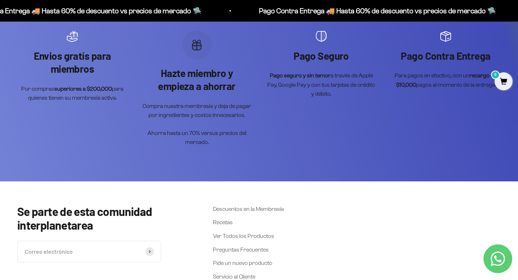
scroll to position [387, 0]
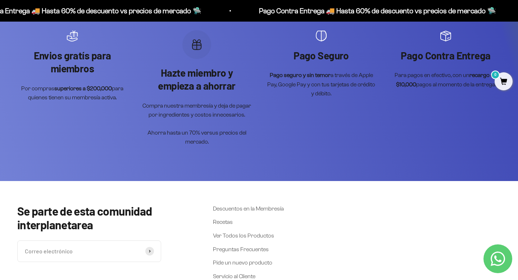
click at [253, 139] on scroll-carousel "Envios gratís para miembros Por compras superiores a $200,000 para quienes tien…" at bounding box center [259, 88] width 484 height 116
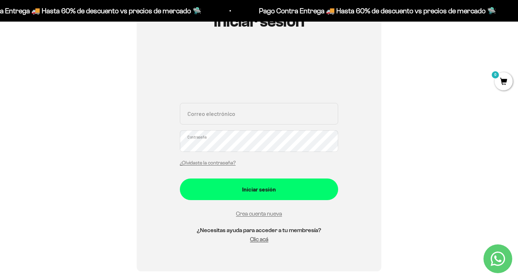
scroll to position [0, 0]
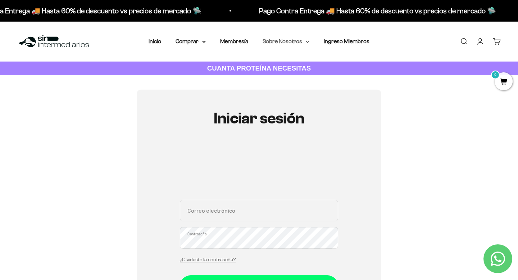
click at [308, 41] on icon at bounding box center [308, 42] width 4 height 3
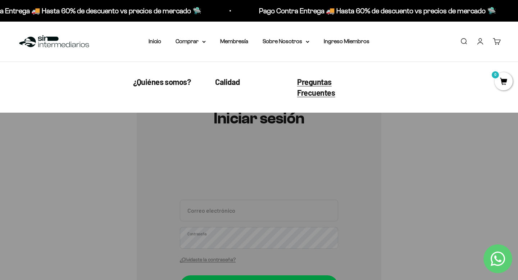
click at [300, 85] on span "Preguntas Frecuentes" at bounding box center [316, 87] width 38 height 21
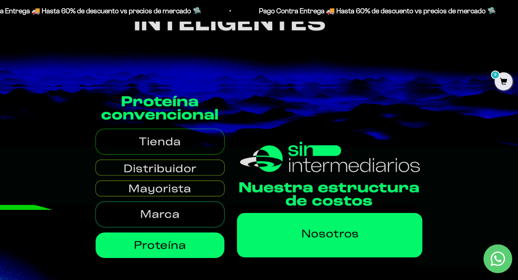
scroll to position [1064, 0]
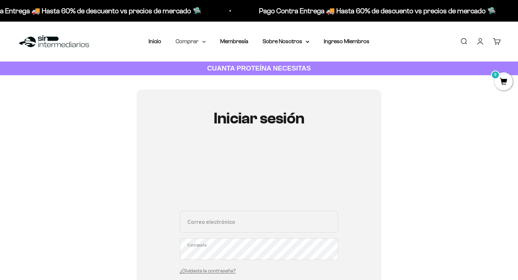
click at [187, 42] on summary "Comprar" at bounding box center [191, 41] width 30 height 9
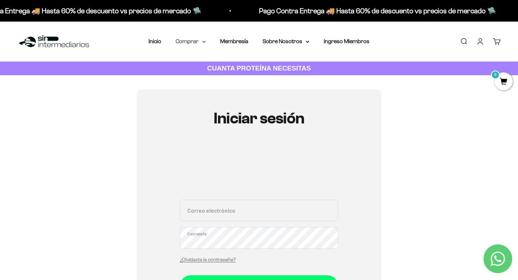
click at [199, 42] on summary "Comprar" at bounding box center [191, 41] width 30 height 9
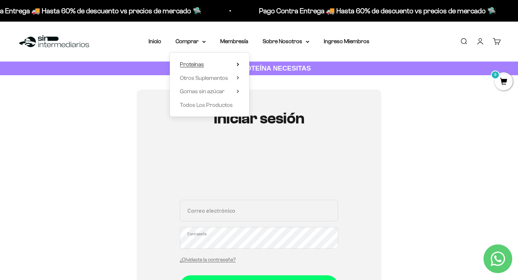
click at [211, 67] on summary "Proteínas" at bounding box center [209, 64] width 59 height 9
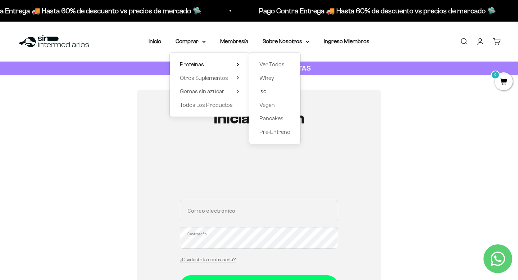
click at [262, 91] on span "Iso" at bounding box center [263, 91] width 7 height 6
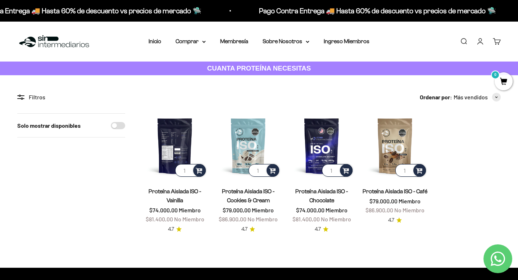
click at [187, 146] on img at bounding box center [175, 145] width 65 height 65
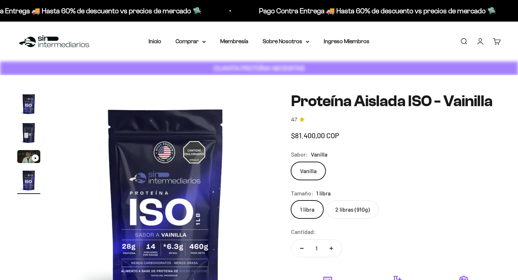
scroll to position [0, 675]
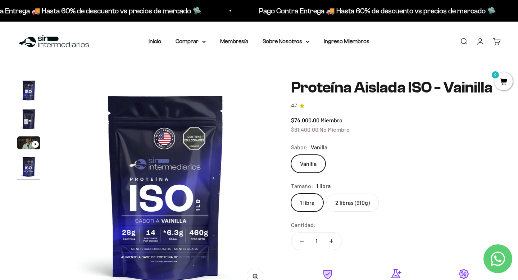
click at [343, 201] on label "2 libras (910g)" at bounding box center [353, 203] width 53 height 18
click at [291, 194] on input "2 libras (910g)" at bounding box center [291, 193] width 0 height 0
drag, startPoint x: 294, startPoint y: 122, endPoint x: 311, endPoint y: 122, distance: 16.6
drag, startPoint x: 295, startPoint y: 130, endPoint x: 316, endPoint y: 131, distance: 21.2
click at [302, 132] on span "$152.900,00" at bounding box center [306, 129] width 30 height 7
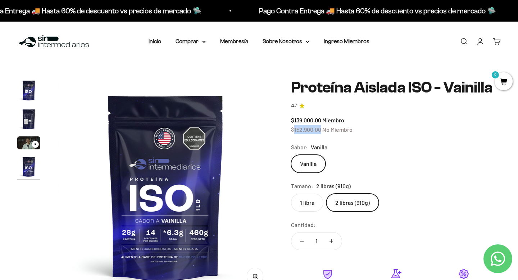
click at [302, 132] on span "$152.900,00" at bounding box center [306, 129] width 30 height 7
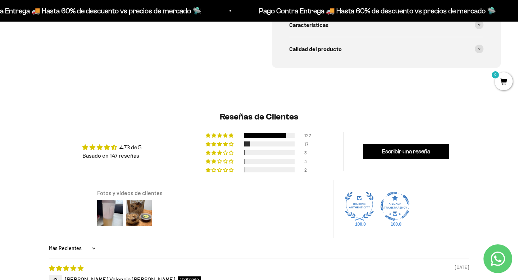
scroll to position [483, 0]
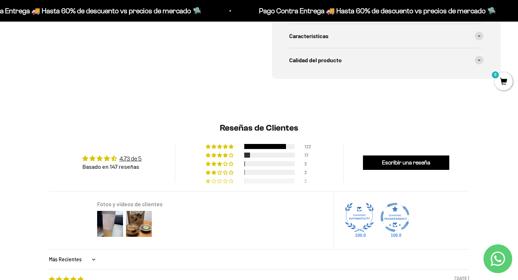
click at [229, 181] on span "1% (2) reviews with 1 star rating" at bounding box center [226, 181] width 6 height 4
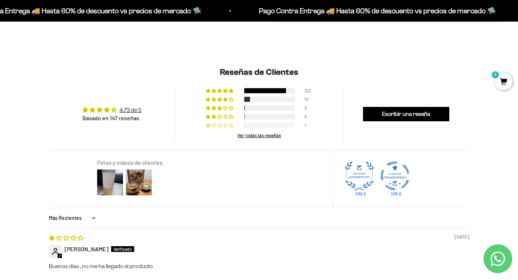
scroll to position [537, 0]
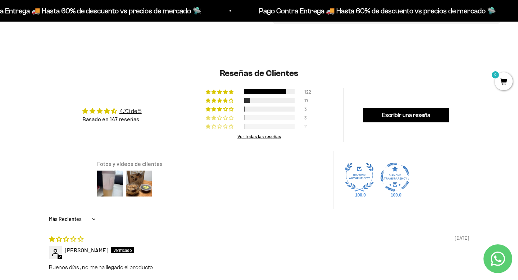
click at [210, 120] on span "2% (3) reviews with 2 star rating" at bounding box center [209, 118] width 6 height 4
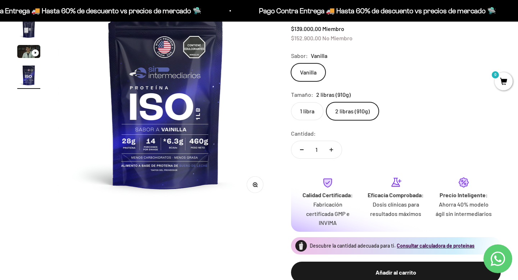
scroll to position [0, 0]
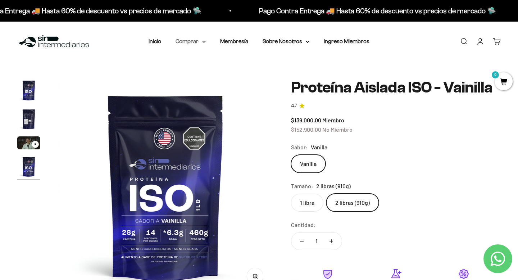
click at [195, 38] on summary "Comprar" at bounding box center [191, 41] width 30 height 9
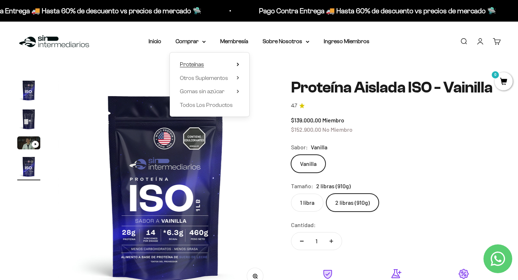
click at [200, 60] on span "Proteínas" at bounding box center [192, 64] width 24 height 9
click at [262, 75] on span "Whey" at bounding box center [267, 78] width 15 height 6
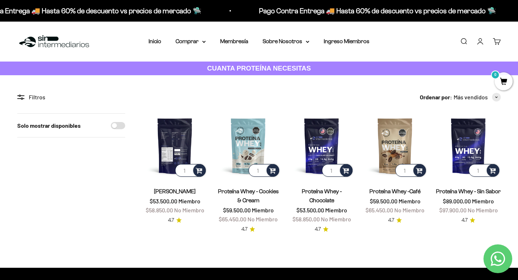
click at [174, 155] on img at bounding box center [175, 145] width 65 height 65
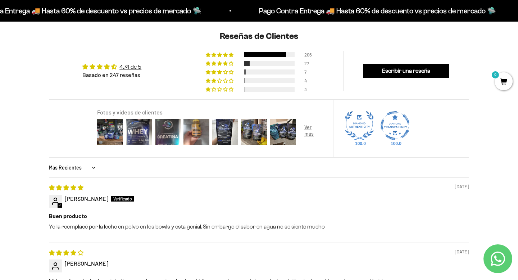
scroll to position [569, 0]
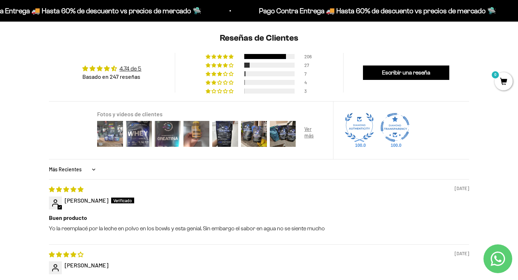
click at [113, 134] on img at bounding box center [110, 134] width 29 height 29
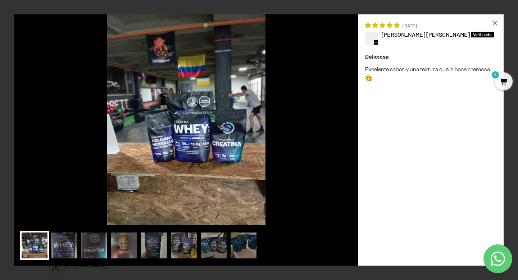
click at [308, 117] on img at bounding box center [186, 119] width 344 height 211
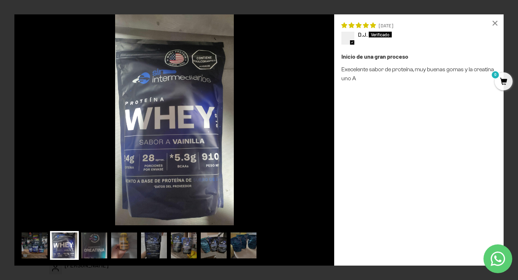
click at [303, 119] on img at bounding box center [174, 119] width 320 height 211
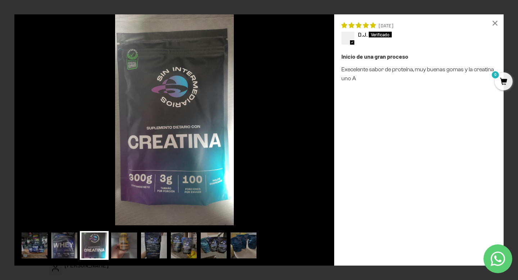
click at [302, 120] on img at bounding box center [174, 119] width 320 height 211
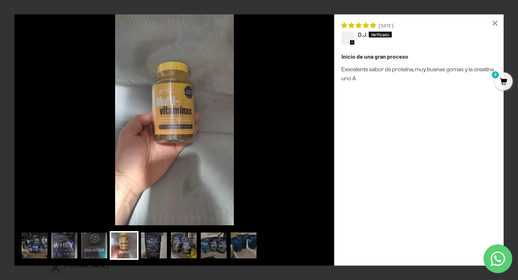
click at [301, 120] on img at bounding box center [174, 119] width 320 height 211
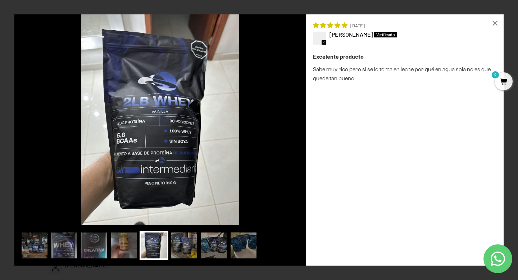
click at [300, 120] on img at bounding box center [160, 119] width 292 height 211
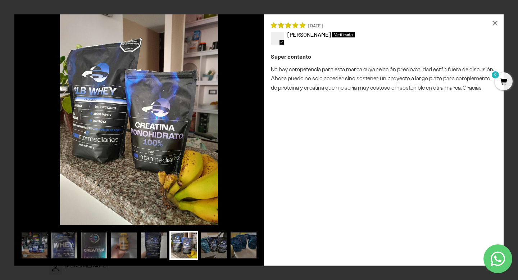
click at [300, 120] on div "Super contento No hay competencia para esta marca cuya relación precio/calidad …" at bounding box center [384, 155] width 226 height 207
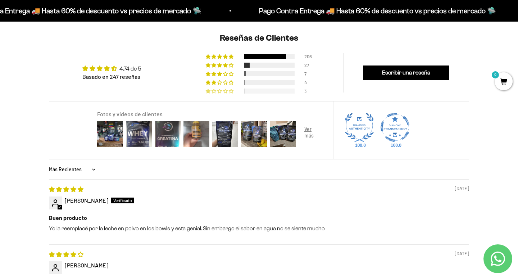
click at [281, 92] on div at bounding box center [269, 91] width 50 height 5
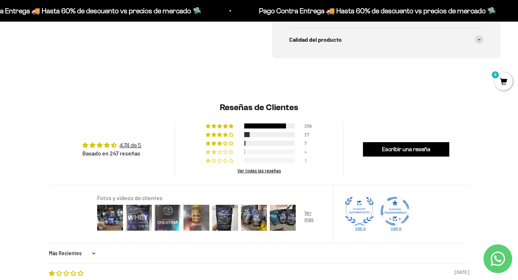
scroll to position [499, 0]
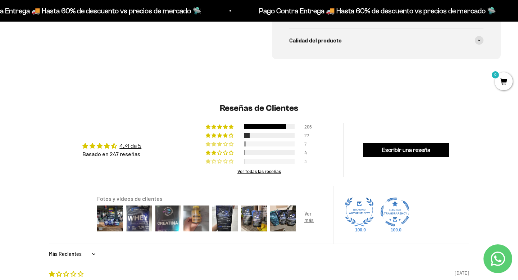
click at [252, 146] on div at bounding box center [269, 143] width 50 height 5
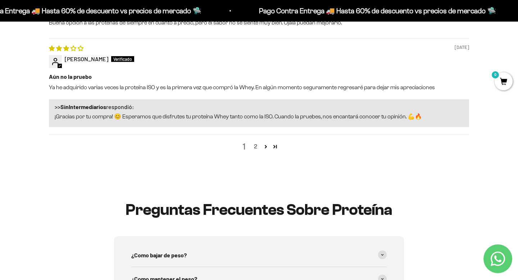
scroll to position [992, 0]
click at [251, 149] on link "2" at bounding box center [256, 147] width 12 height 9
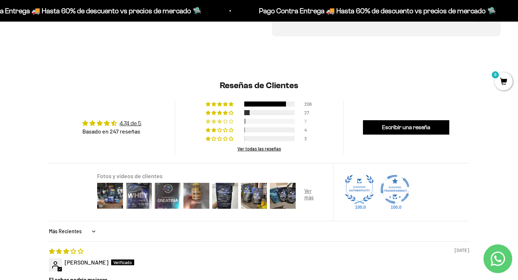
scroll to position [519, 0]
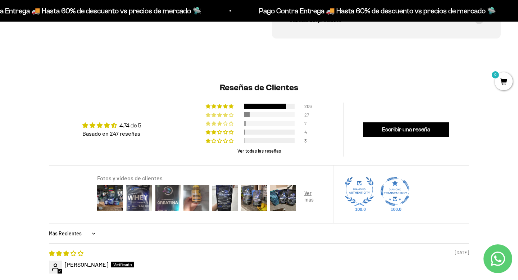
click at [227, 113] on span "11% (27) reviews with 4 star rating" at bounding box center [226, 115] width 6 height 4
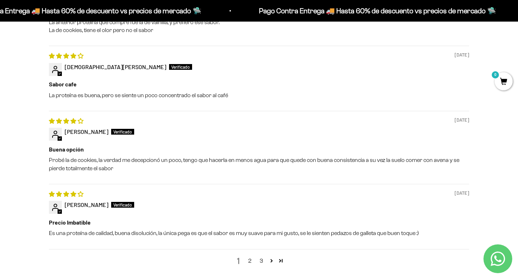
scroll to position [845, 0]
click at [249, 258] on link "2" at bounding box center [250, 260] width 12 height 9
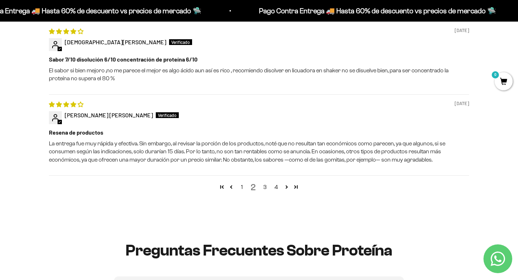
scroll to position [929, 0]
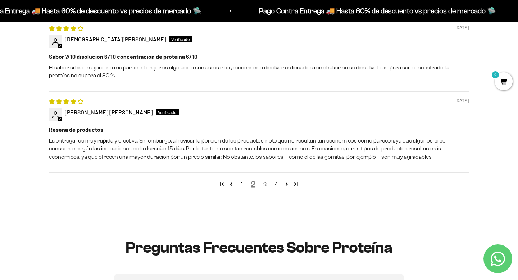
click at [267, 192] on div "1 2 3 4" at bounding box center [259, 183] width 420 height 23
click at [265, 185] on link "3" at bounding box center [265, 184] width 12 height 9
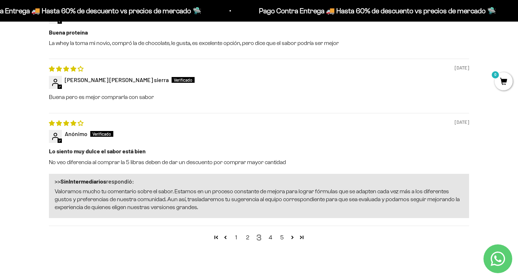
scroll to position [1144, 0]
click at [270, 233] on link "4" at bounding box center [271, 237] width 12 height 9
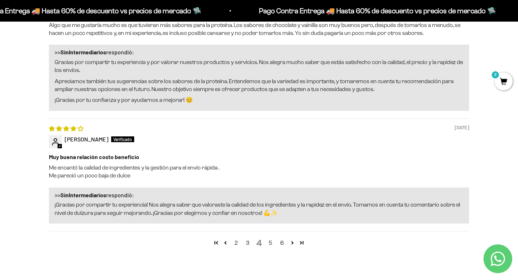
scroll to position [1149, 0]
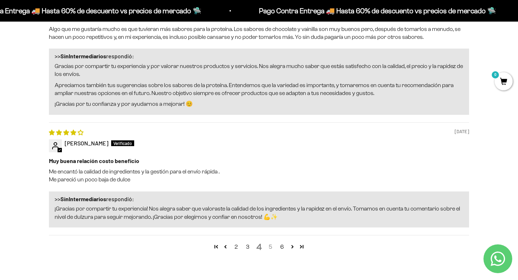
click at [269, 251] on link "5" at bounding box center [271, 247] width 12 height 9
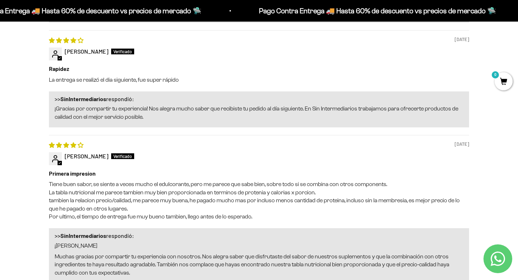
scroll to position [850, 0]
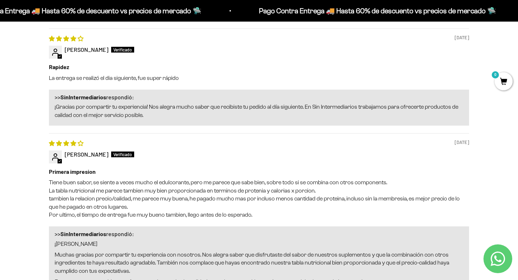
click at [28, 166] on div "Reseñas de Clientes 4.74 de 5 Basado en 247 reseñas 206 27 7 4 3 Ver todas las …" at bounding box center [259, 137] width 484 height 789
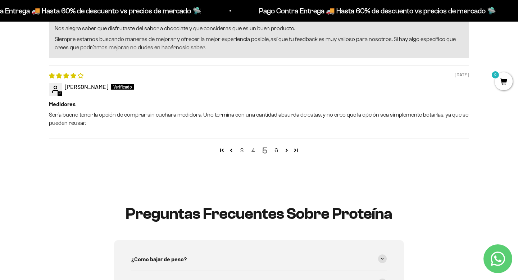
scroll to position [1215, 0]
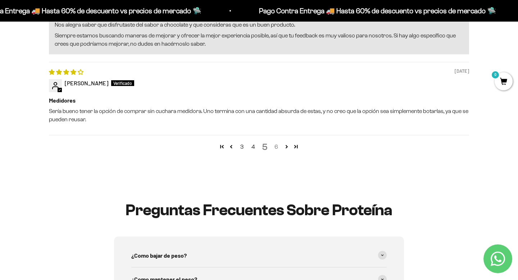
click at [277, 149] on link "6" at bounding box center [277, 147] width 12 height 9
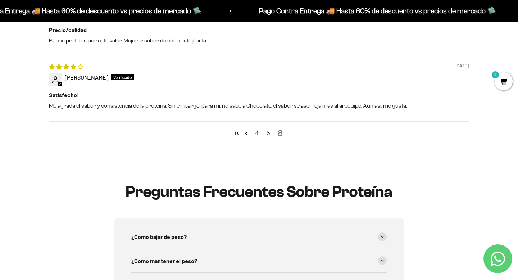
scroll to position [0, 0]
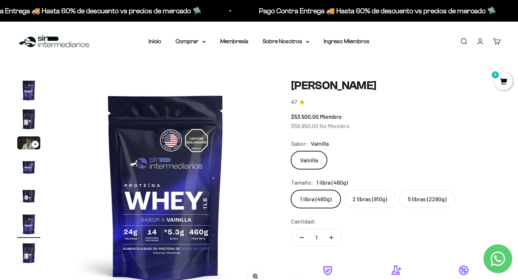
click at [422, 208] on label "5 libras (2280g)" at bounding box center [427, 199] width 57 height 18
click at [291, 190] on input "5 libras (2280g)" at bounding box center [291, 190] width 0 height 0
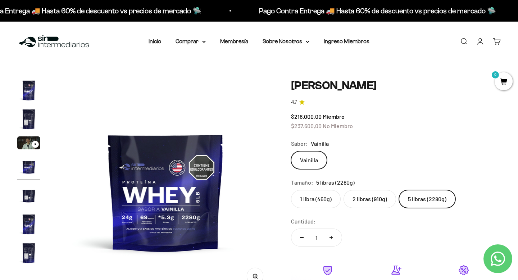
click at [373, 197] on label "2 libras (910g)" at bounding box center [370, 199] width 53 height 18
click at [291, 190] on input "2 libras (910g)" at bounding box center [291, 190] width 0 height 0
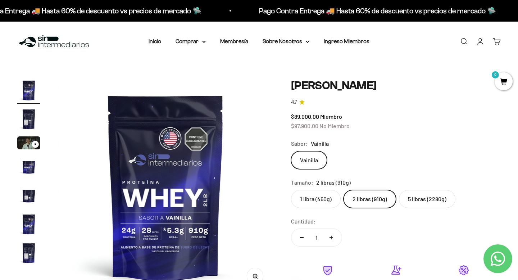
click at [325, 193] on label "1 libra (460g)" at bounding box center [316, 199] width 50 height 18
click at [291, 190] on input "1 libra (460g)" at bounding box center [291, 190] width 0 height 0
